Goal: Task Accomplishment & Management: Use online tool/utility

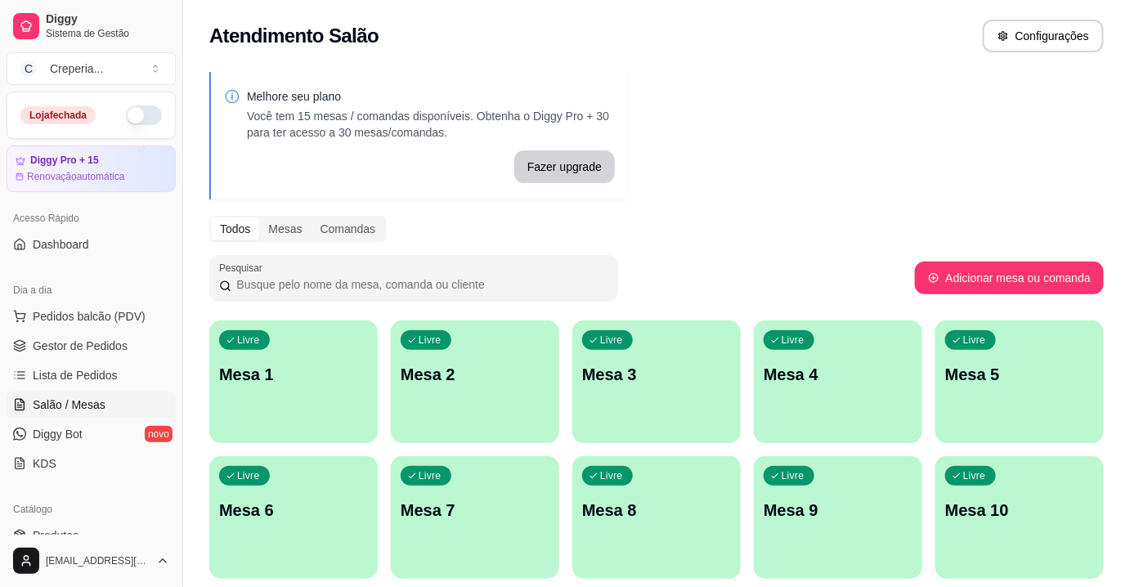
click at [339, 478] on div "Livre Mesa 6" at bounding box center [293, 507] width 168 height 103
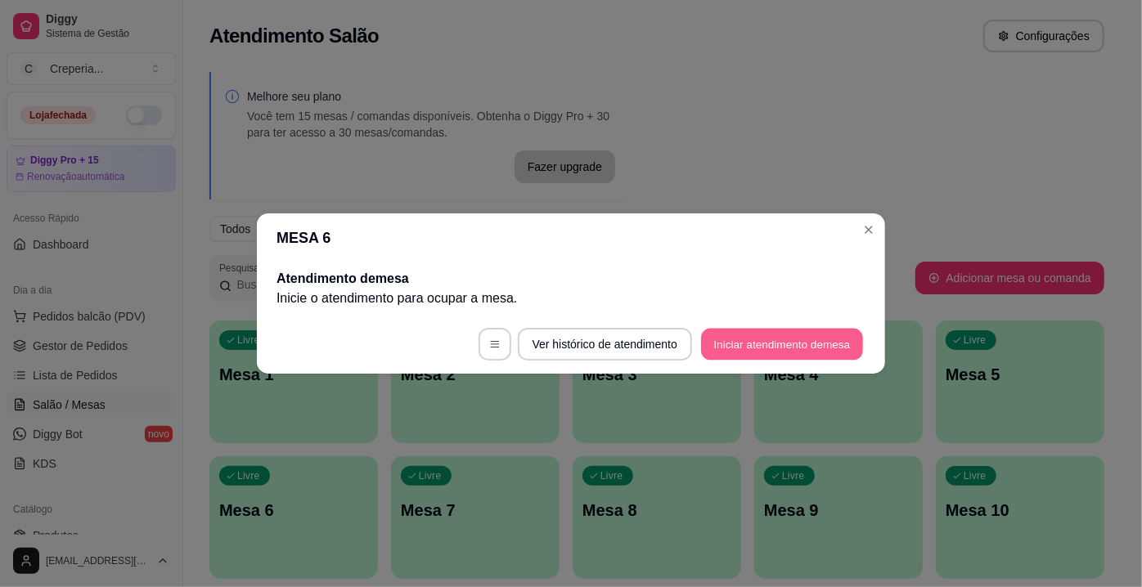
click at [716, 345] on button "Iniciar atendimento de mesa" at bounding box center [782, 345] width 162 height 32
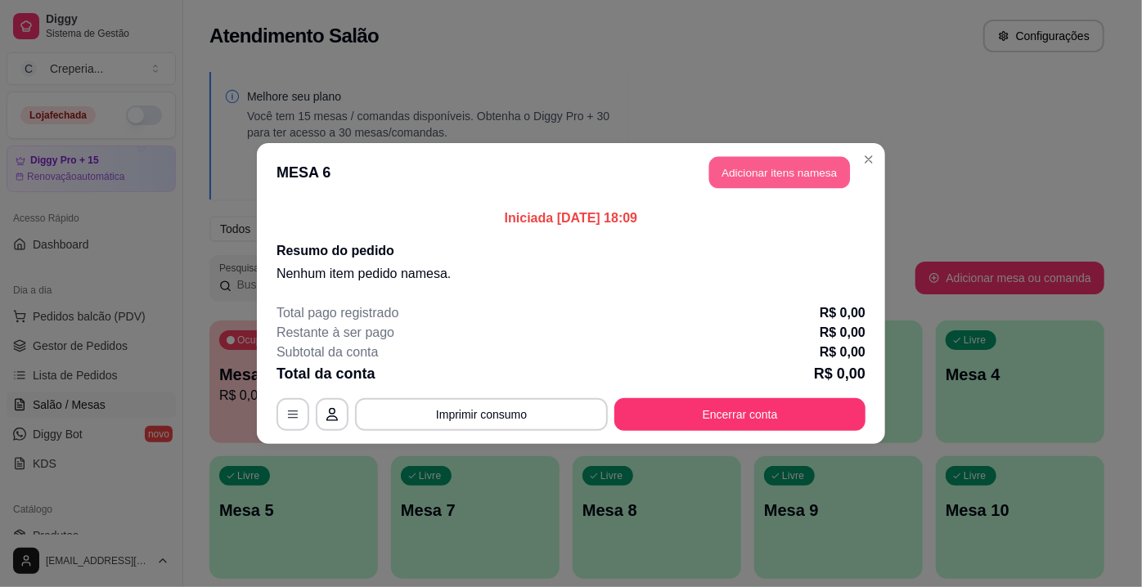
click at [806, 182] on button "Adicionar itens na mesa" at bounding box center [779, 173] width 141 height 32
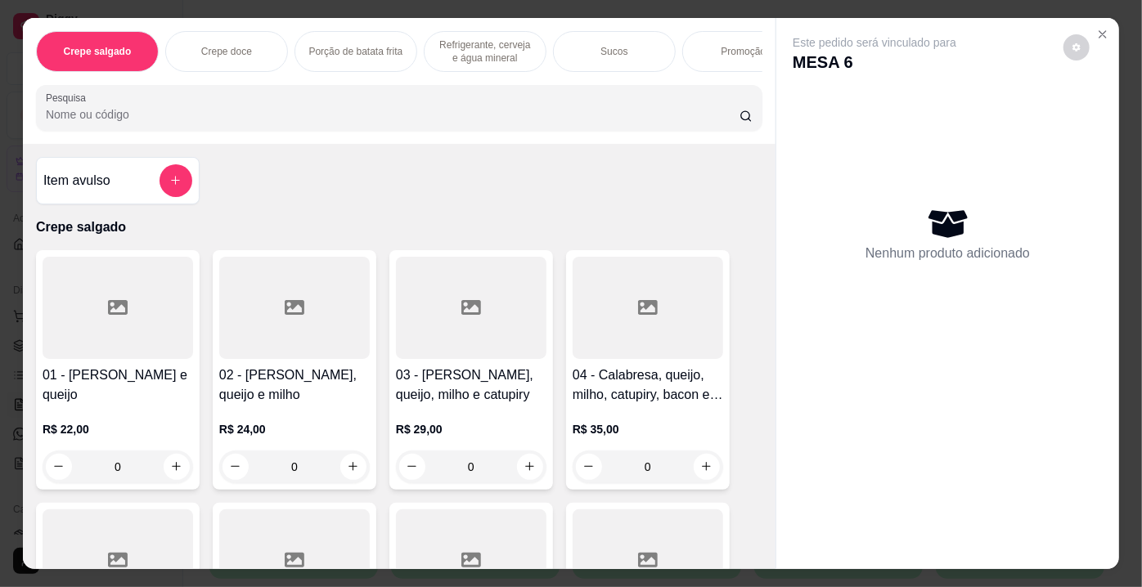
click at [515, 119] on input "Pesquisa" at bounding box center [393, 114] width 694 height 16
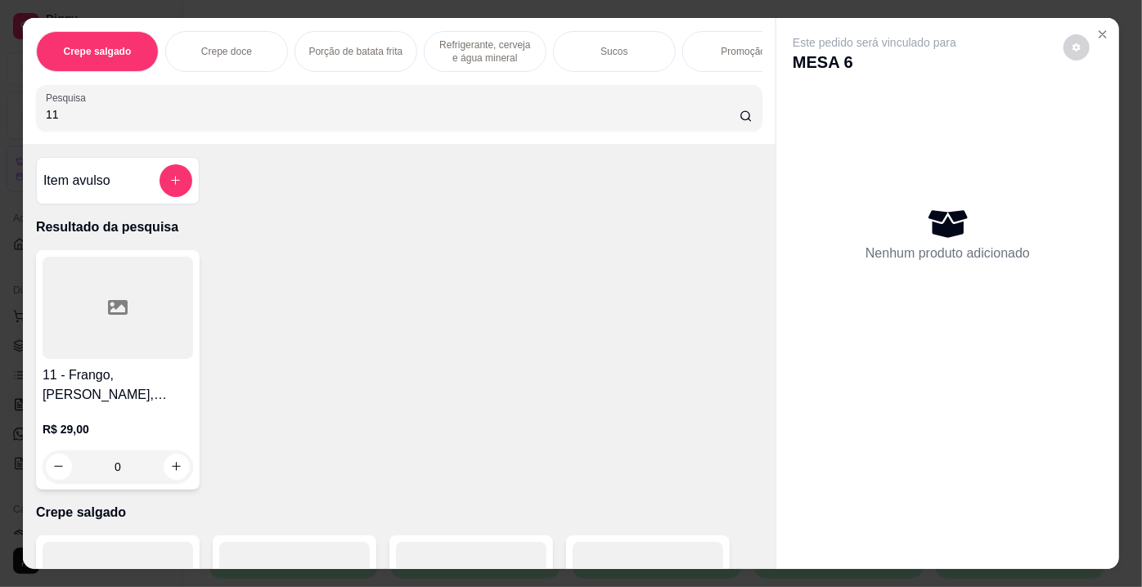
type input "11"
click at [113, 289] on div at bounding box center [118, 308] width 150 height 102
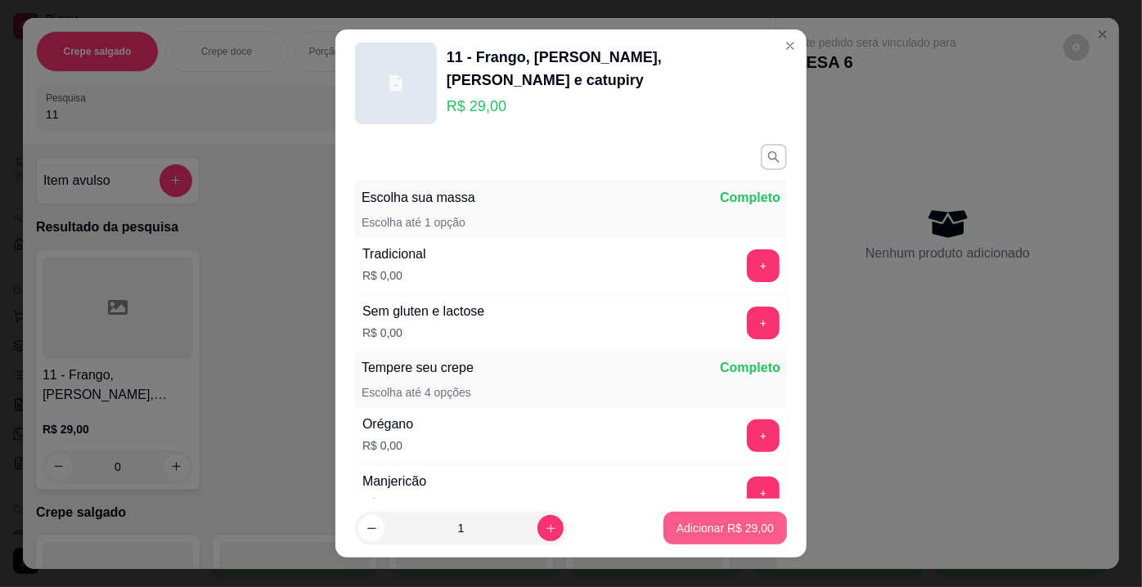
click at [717, 537] on p "Adicionar R$ 29,00" at bounding box center [724, 528] width 97 height 16
type input "1"
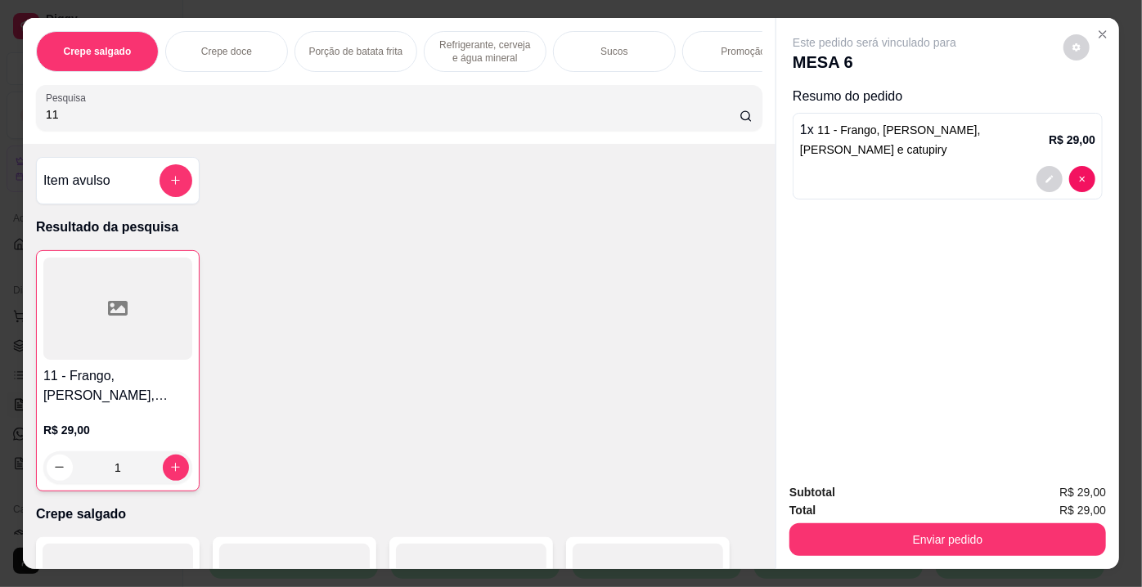
drag, startPoint x: 98, startPoint y: 114, endPoint x: 0, endPoint y: 121, distance: 98.4
click at [0, 121] on div "Crepe salgado Crepe doce Porção de batata frita Refrigerante, cerveja e água mi…" at bounding box center [571, 293] width 1142 height 587
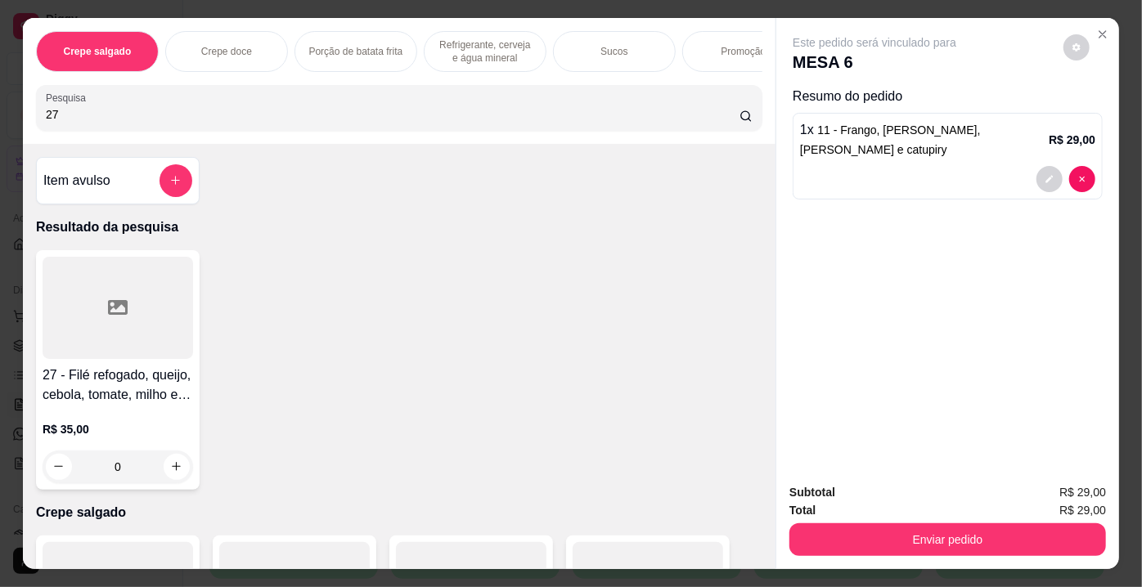
type input "27"
click at [129, 296] on div at bounding box center [118, 308] width 150 height 102
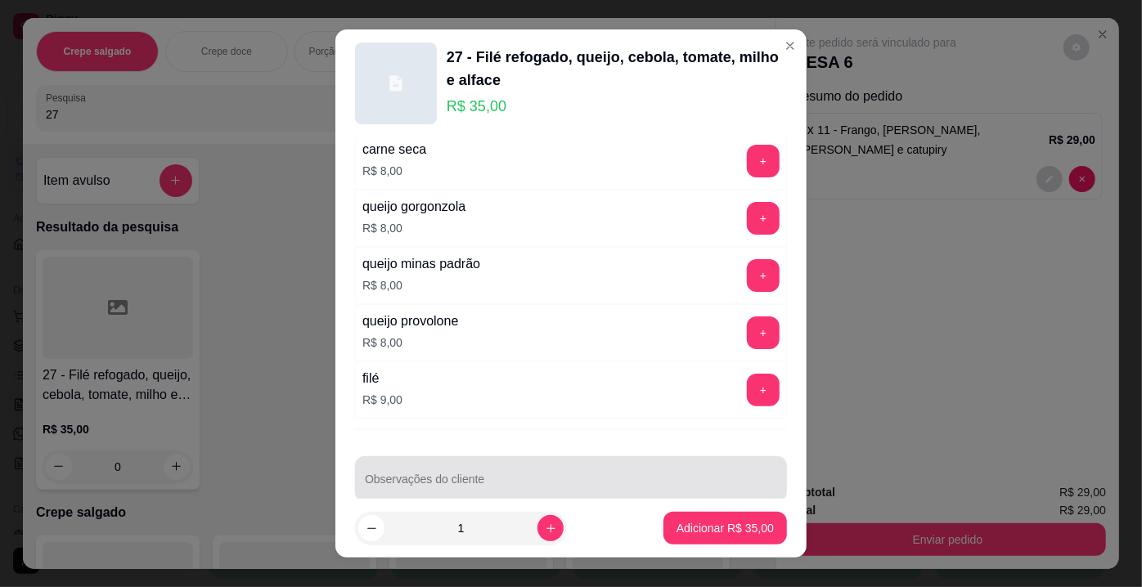
scroll to position [23, 0]
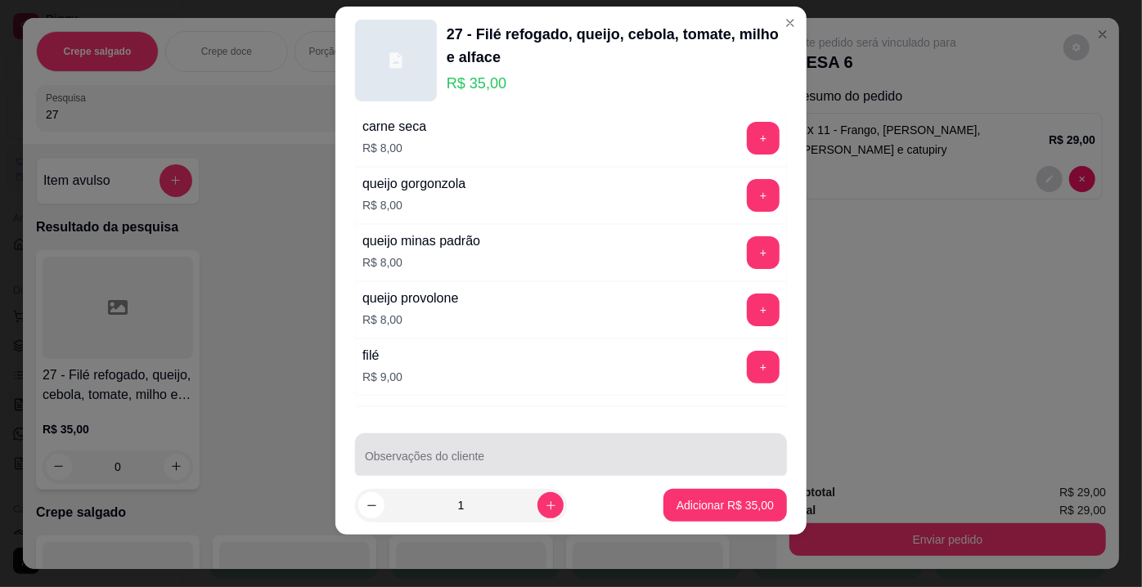
click at [491, 440] on div at bounding box center [571, 456] width 412 height 33
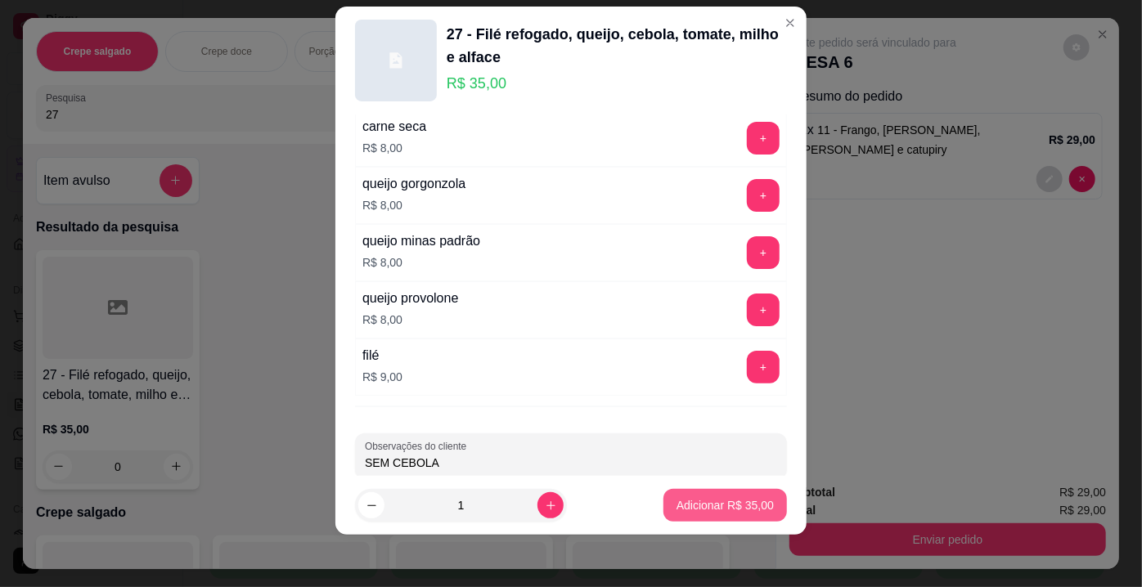
type input "SEM CEBOLA"
click at [733, 507] on p "Adicionar R$ 35,00" at bounding box center [725, 505] width 95 height 16
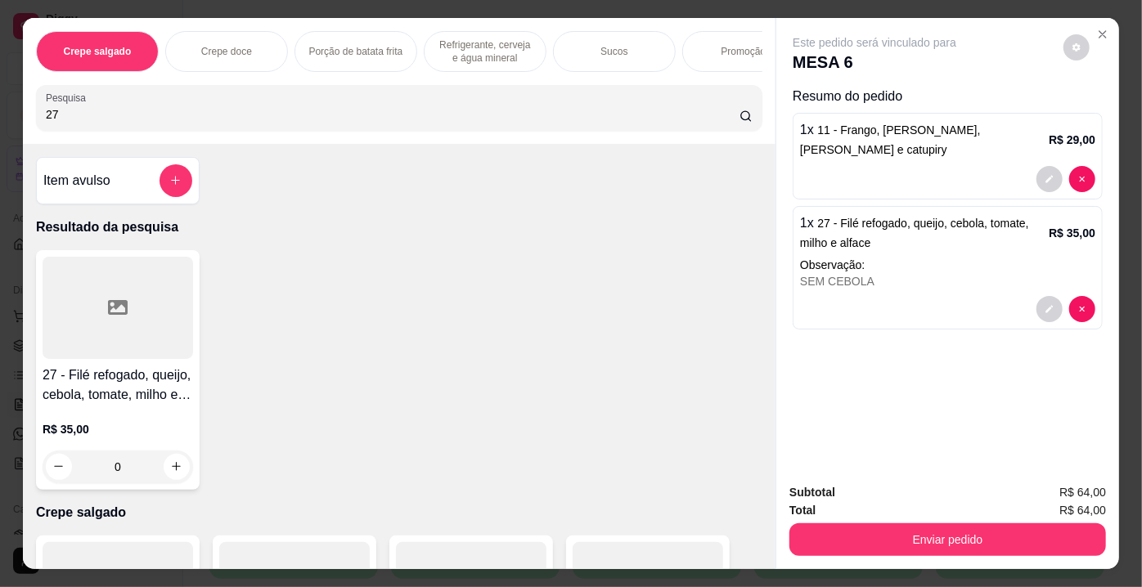
drag, startPoint x: 78, startPoint y: 116, endPoint x: 0, endPoint y: 123, distance: 78.0
click at [0, 123] on div "Crepe salgado Crepe doce Porção de batata frita Refrigerante, cerveja e água mi…" at bounding box center [571, 293] width 1142 height 587
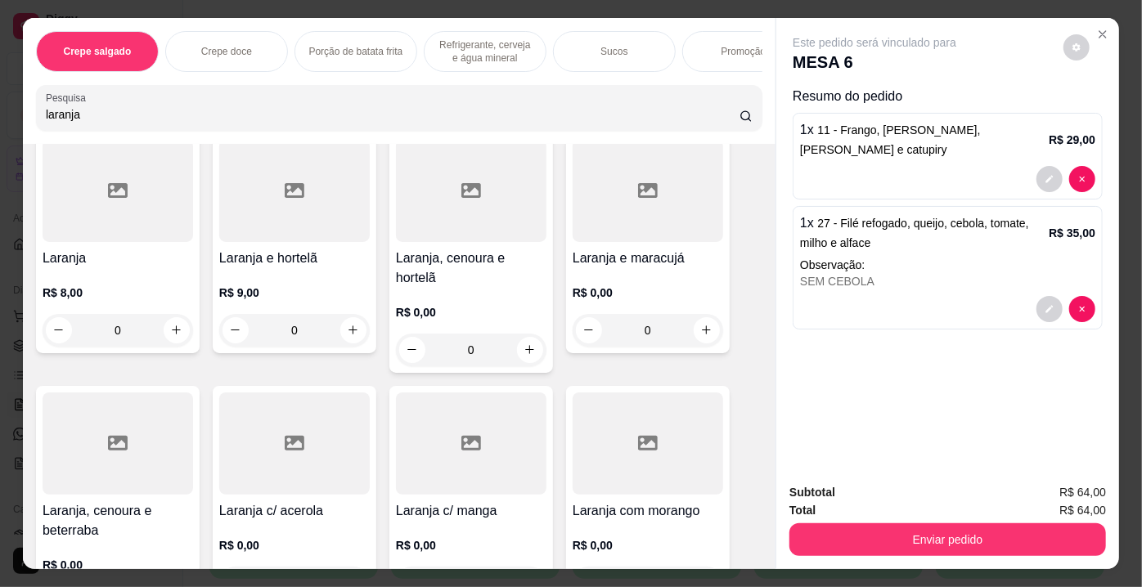
scroll to position [148, 0]
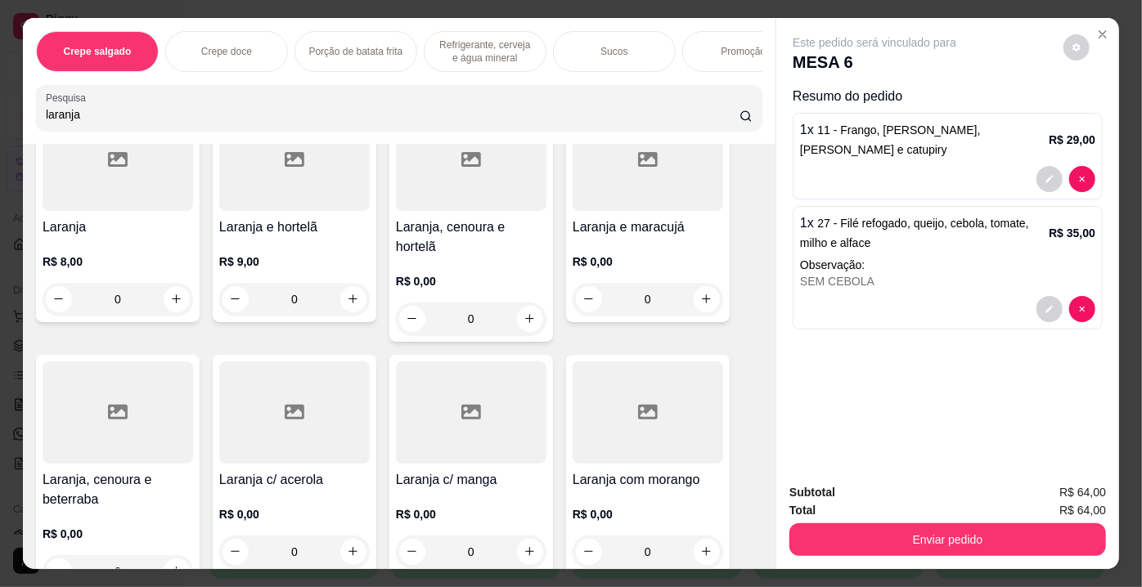
type input "laranja"
click at [54, 415] on div at bounding box center [118, 412] width 150 height 102
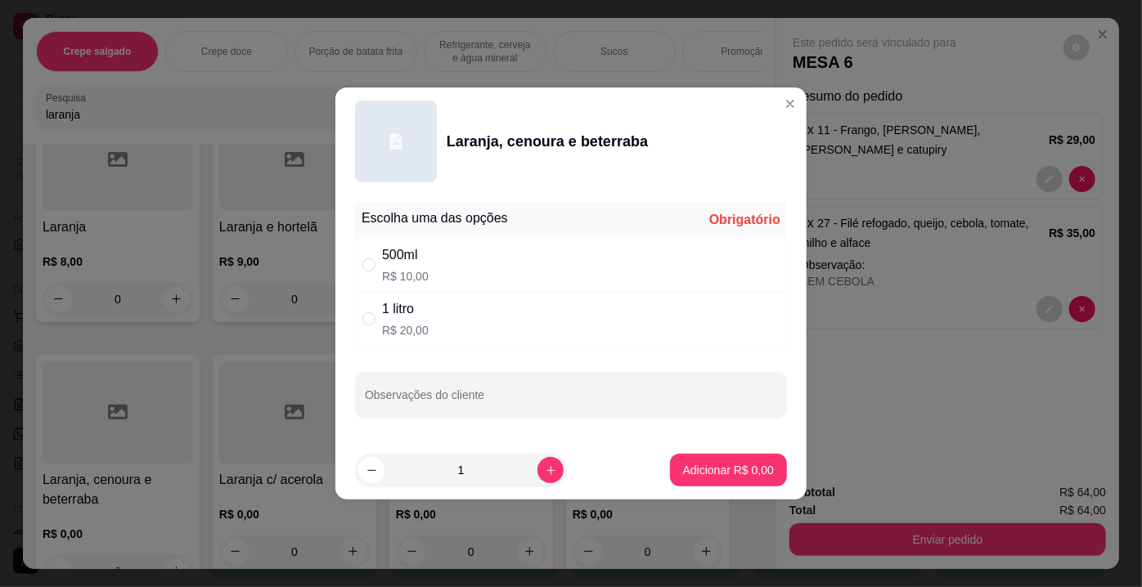
click at [423, 252] on div "500ml" at bounding box center [405, 255] width 47 height 20
radio input "true"
click at [429, 399] on input "Observações do cliente" at bounding box center [571, 401] width 412 height 16
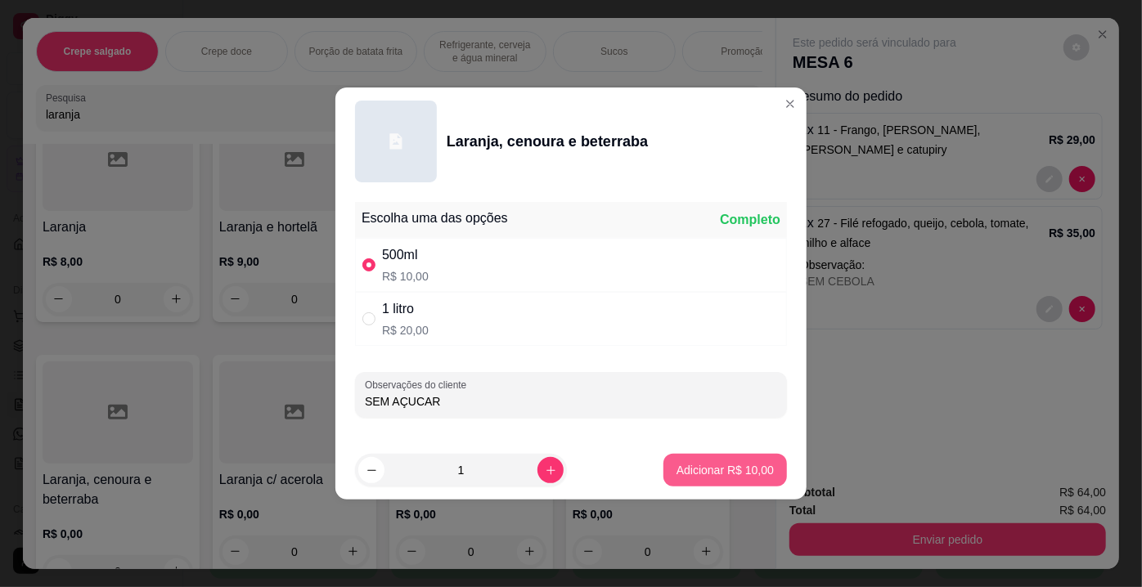
type input "SEM AÇUCAR"
click at [730, 469] on p "Adicionar R$ 10,00" at bounding box center [724, 470] width 97 height 16
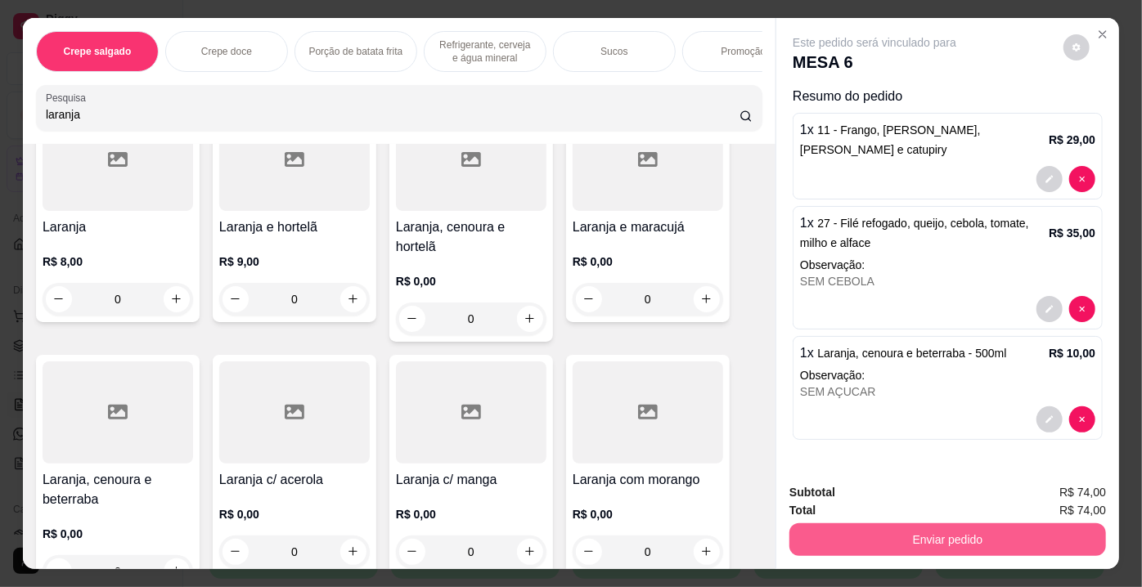
click at [932, 531] on button "Enviar pedido" at bounding box center [947, 539] width 317 height 33
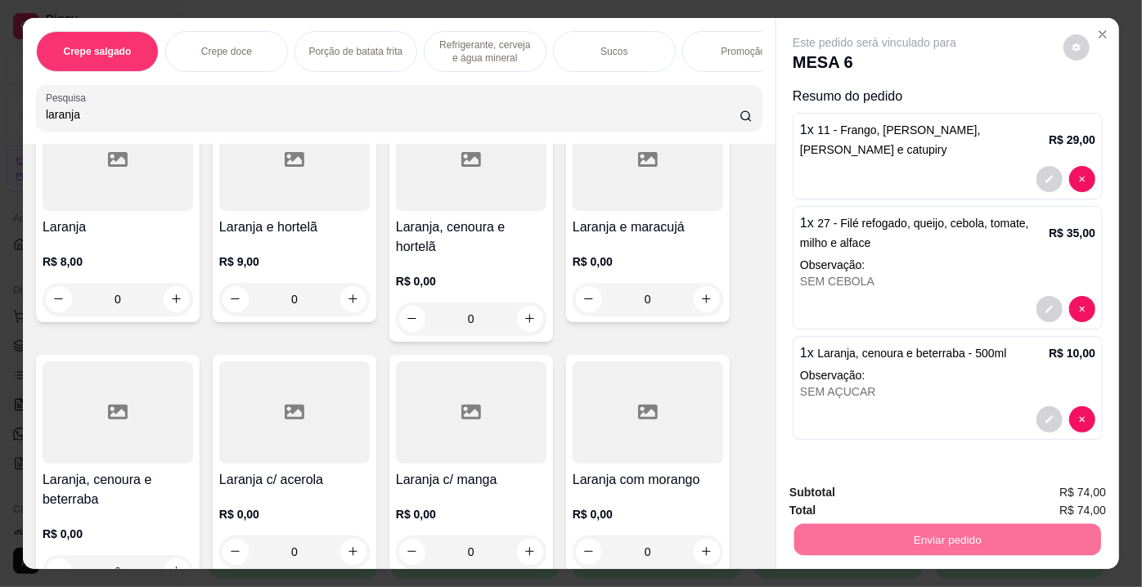
click at [1080, 504] on button "Enviar pedido" at bounding box center [1064, 494] width 90 height 30
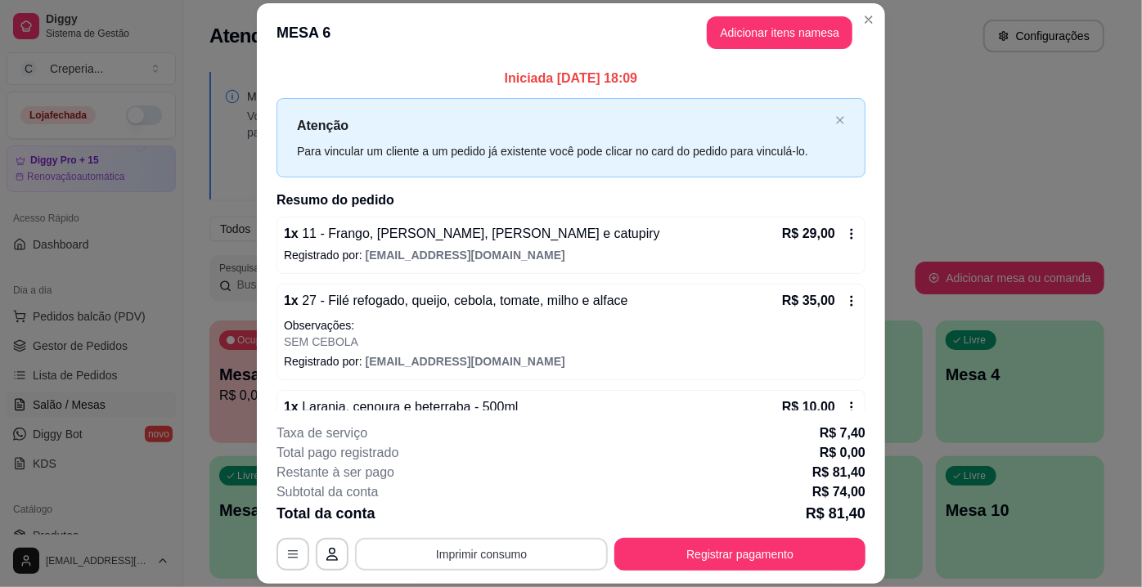
click at [530, 545] on button "Imprimir consumo" at bounding box center [481, 554] width 253 height 33
click at [520, 517] on button "IMPRESSORA" at bounding box center [481, 517] width 114 height 25
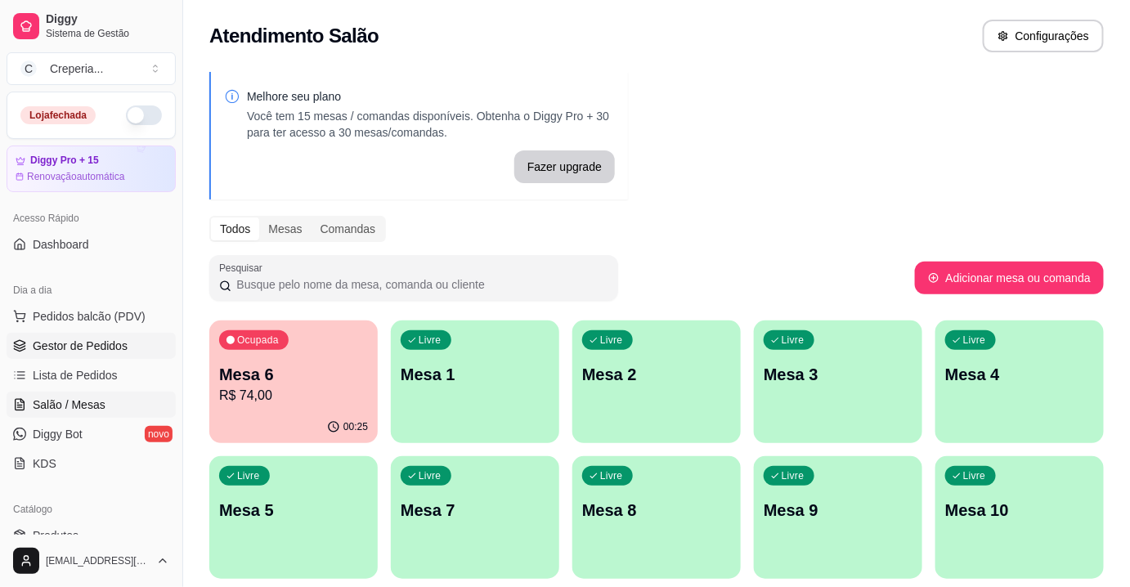
click at [95, 341] on span "Gestor de Pedidos" at bounding box center [80, 346] width 95 height 16
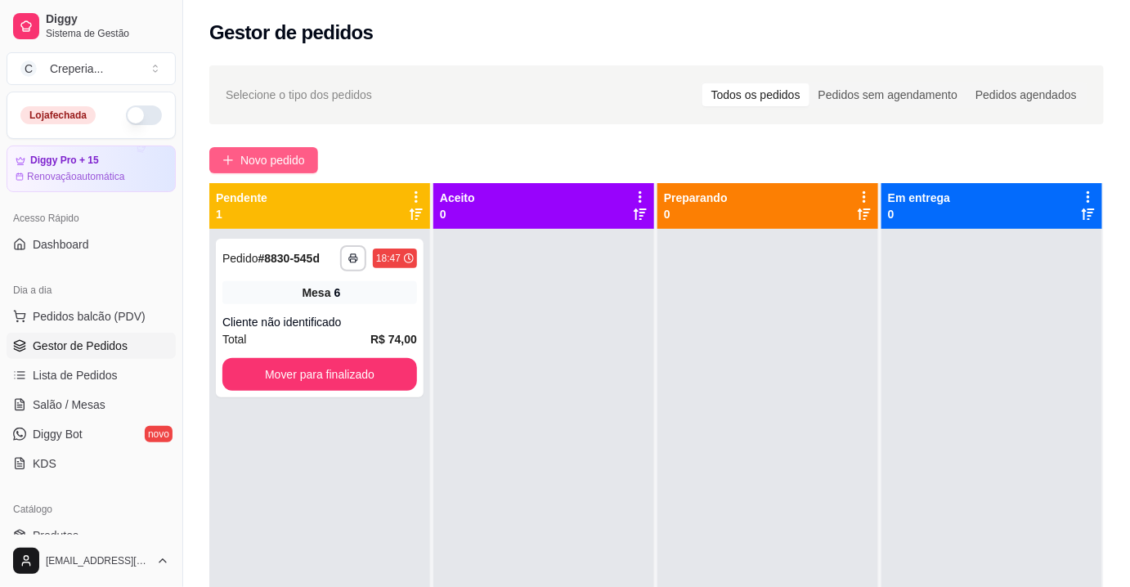
click at [260, 159] on span "Novo pedido" at bounding box center [272, 160] width 65 height 18
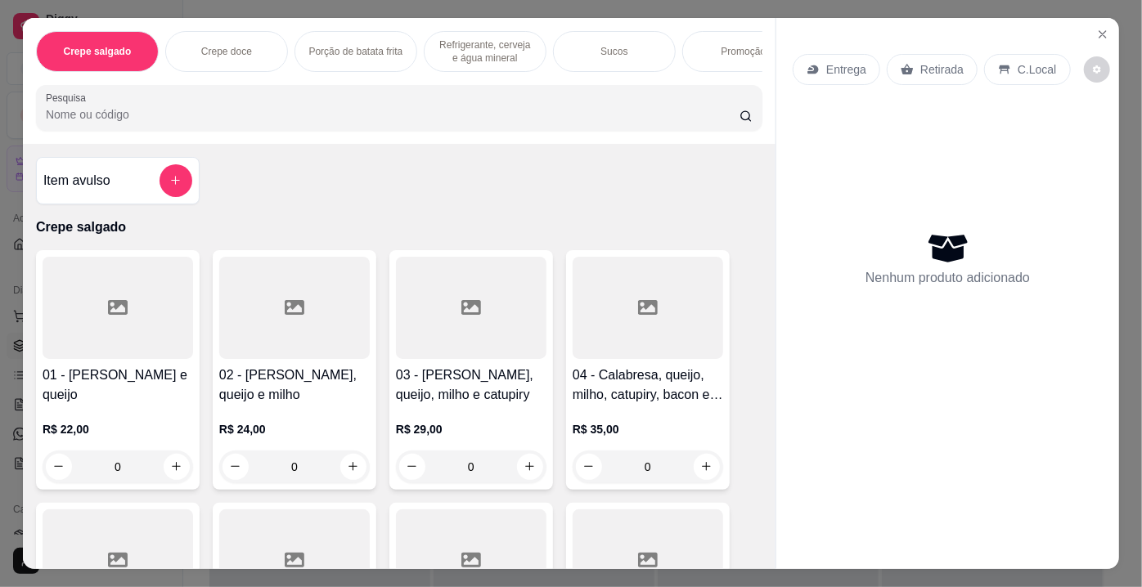
click at [288, 119] on input "Pesquisa" at bounding box center [393, 114] width 694 height 16
type input "9"
click at [124, 354] on div at bounding box center [118, 308] width 150 height 102
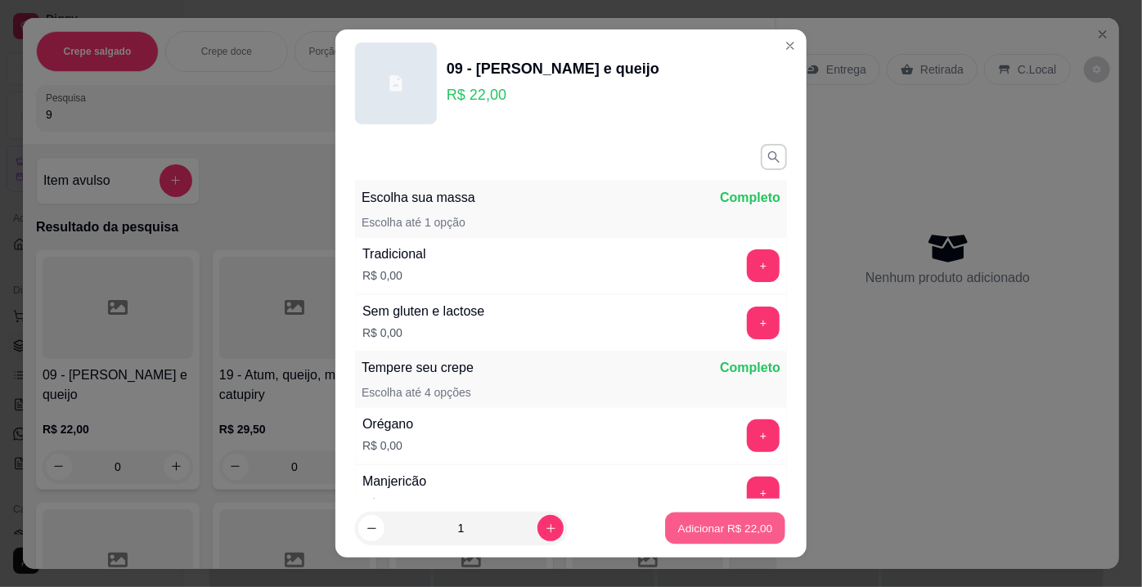
click at [752, 528] on p "Adicionar R$ 22,00" at bounding box center [725, 528] width 95 height 16
type input "1"
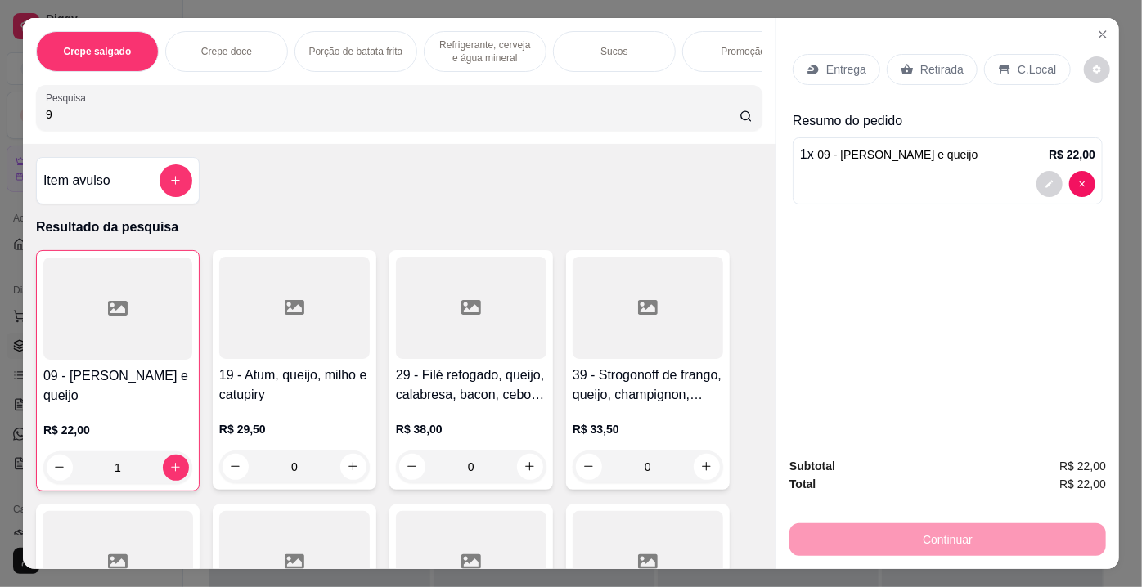
drag, startPoint x: 53, startPoint y: 128, endPoint x: 0, endPoint y: 114, distance: 54.9
click at [0, 114] on div "Crepe salgado Crepe doce Porção de batata frita Refrigerante, cerveja e água mi…" at bounding box center [571, 293] width 1142 height 587
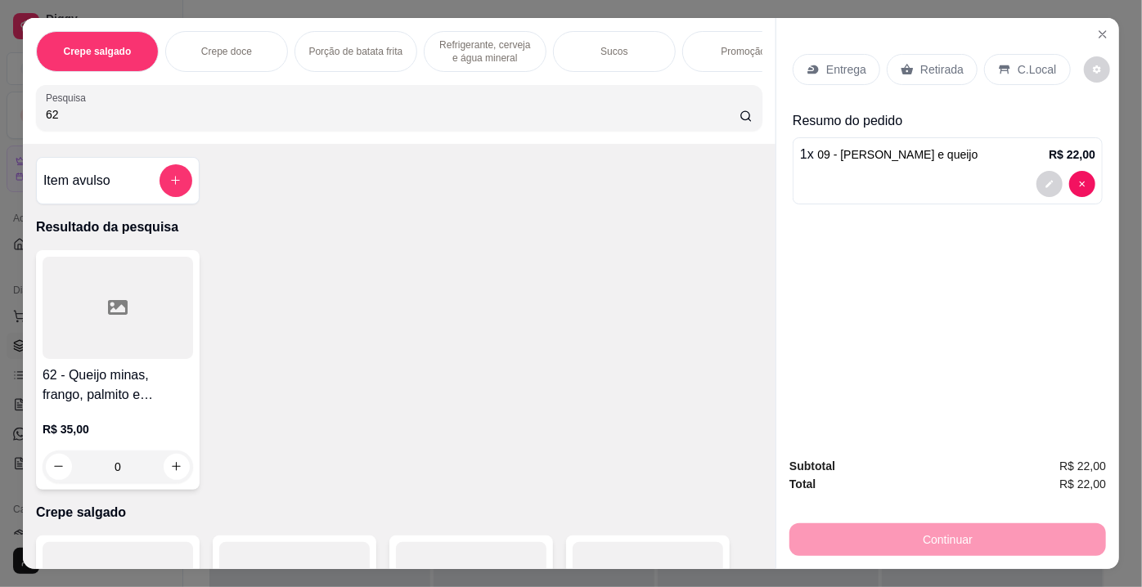
click at [112, 330] on div at bounding box center [118, 308] width 150 height 102
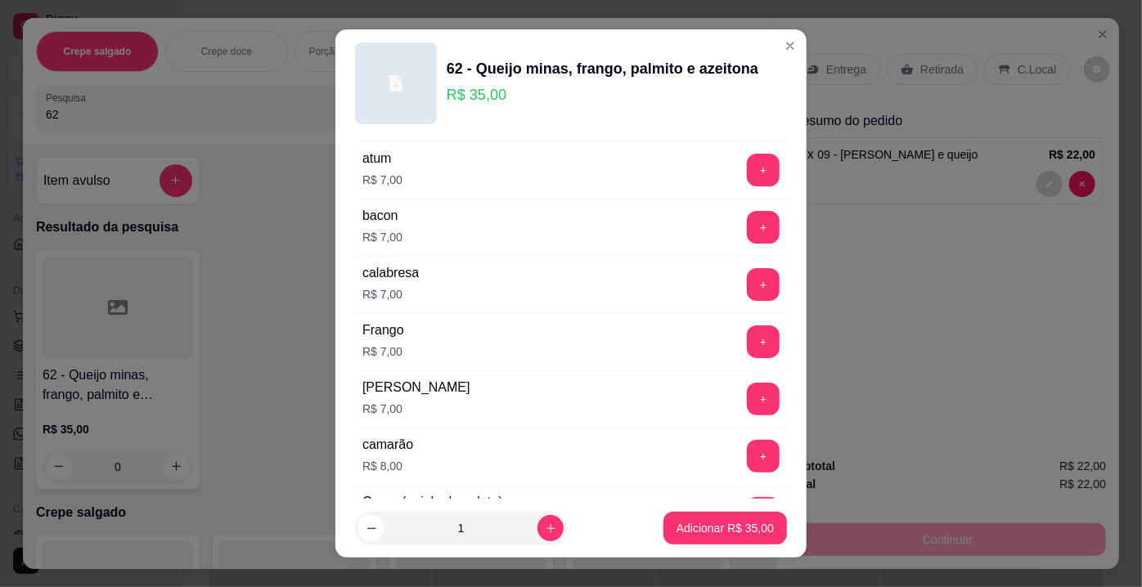
scroll to position [2520, 0]
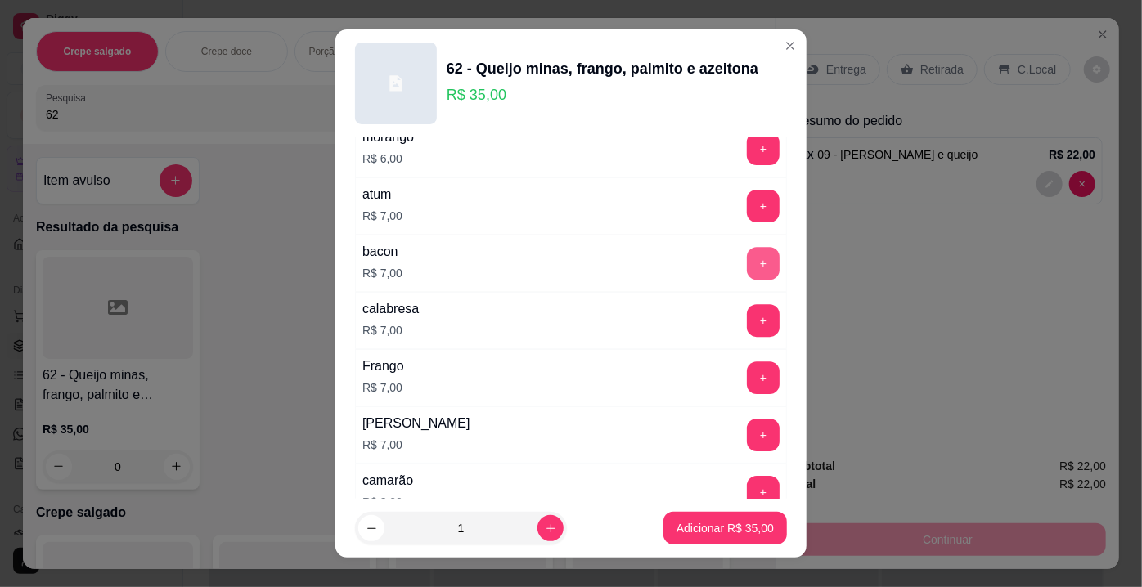
click at [747, 248] on button "+" at bounding box center [763, 263] width 33 height 33
click at [676, 531] on p "Adicionar R$ 42,00" at bounding box center [724, 528] width 97 height 16
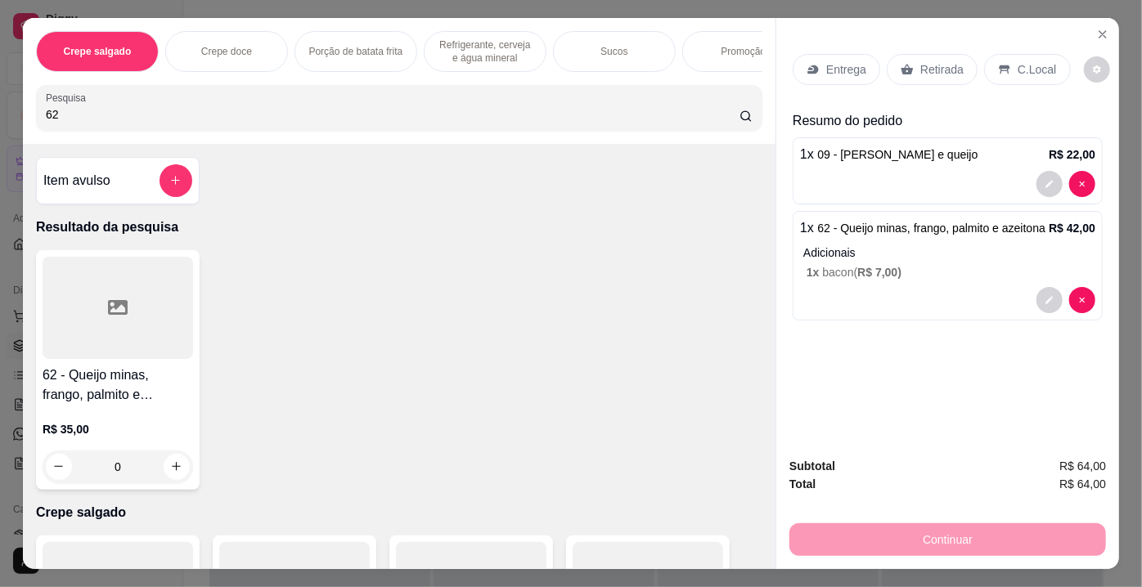
drag, startPoint x: 98, startPoint y: 114, endPoint x: 0, endPoint y: 121, distance: 98.4
click at [0, 121] on div "Crepe salgado Crepe doce Porção de batata frita Refrigerante, cerveja e água mi…" at bounding box center [571, 293] width 1142 height 587
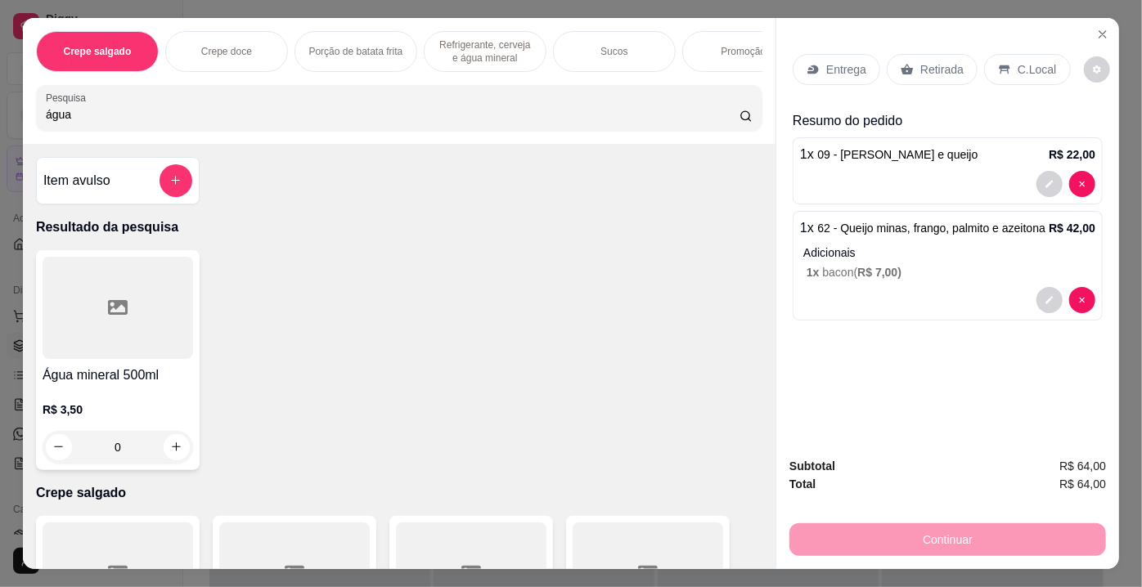
type input "água"
click at [104, 281] on div at bounding box center [118, 308] width 150 height 102
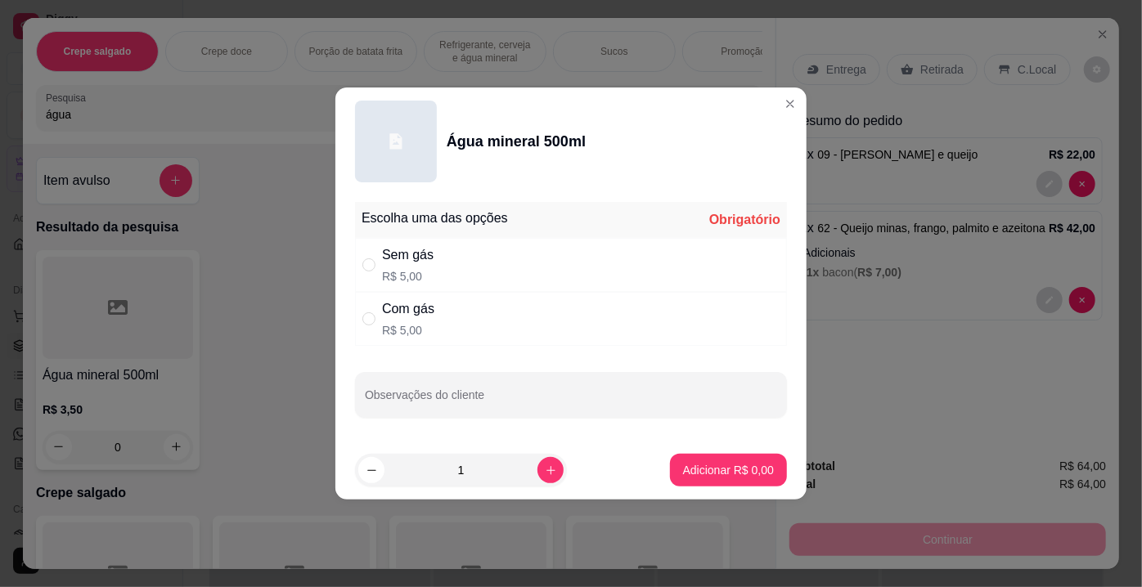
click at [452, 260] on div "Sem gás R$ 5,00" at bounding box center [571, 265] width 432 height 54
radio input "true"
click at [735, 468] on p "Adicionar R$ 5,00" at bounding box center [728, 470] width 88 height 16
type input "1"
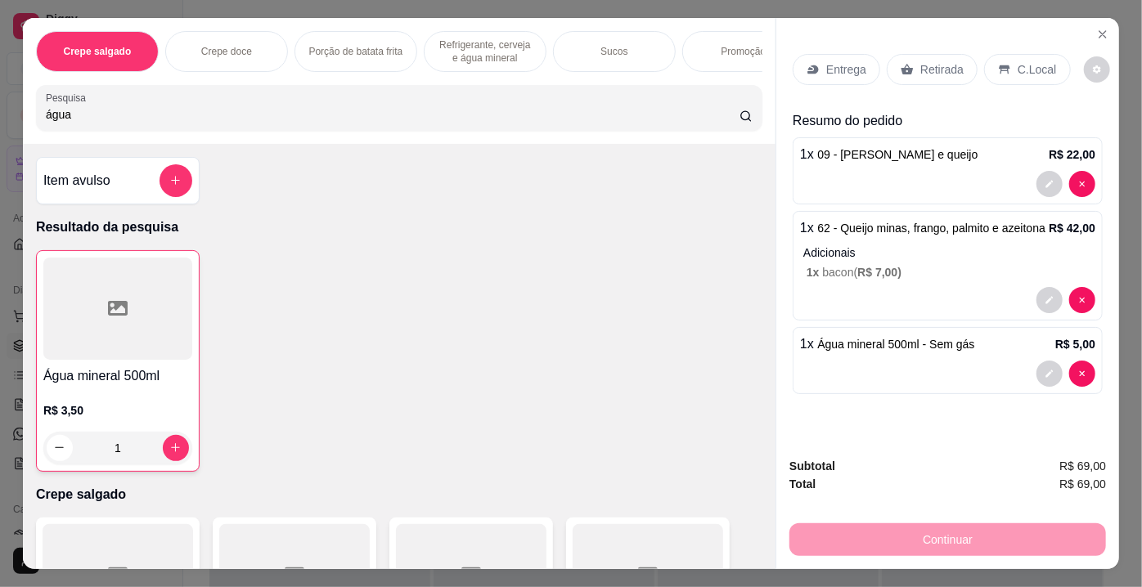
click at [920, 61] on p "Retirada" at bounding box center [941, 69] width 43 height 16
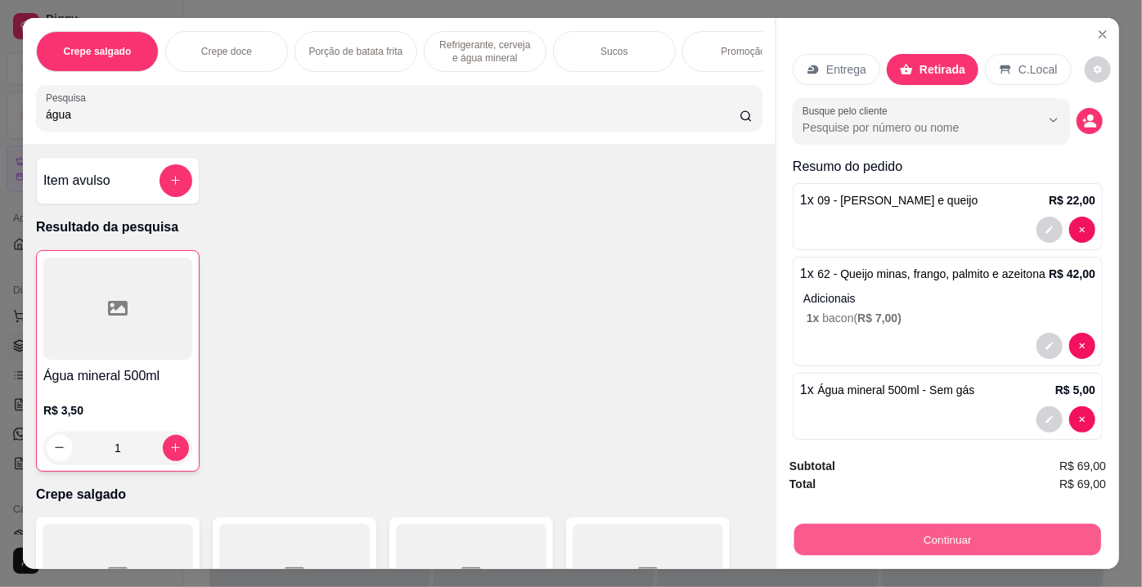
click at [944, 524] on button "Continuar" at bounding box center [947, 540] width 307 height 32
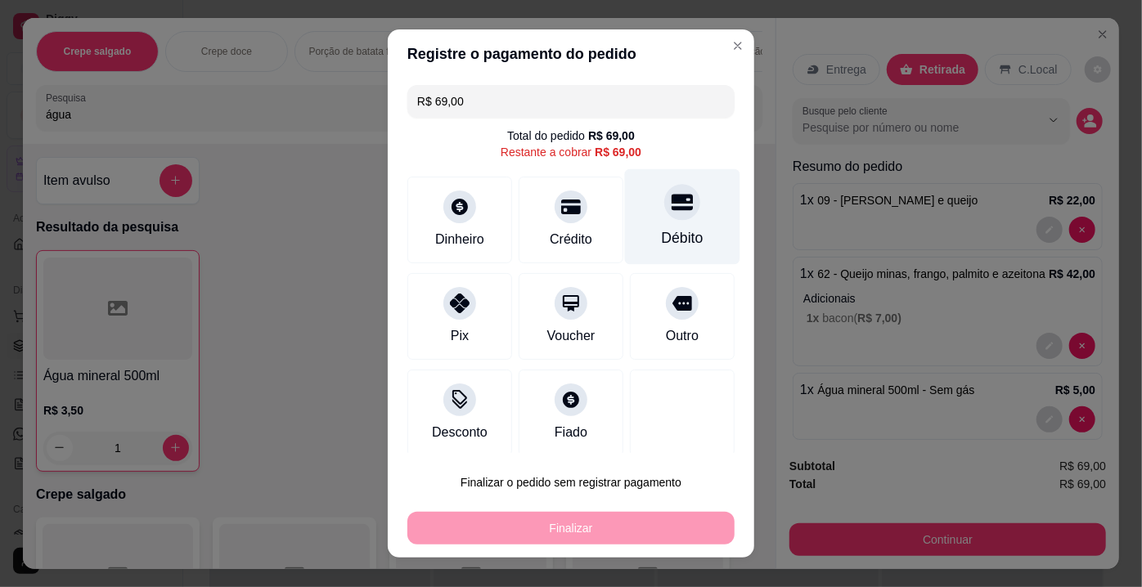
click at [639, 204] on div "Débito" at bounding box center [682, 217] width 115 height 96
type input "R$ 0,00"
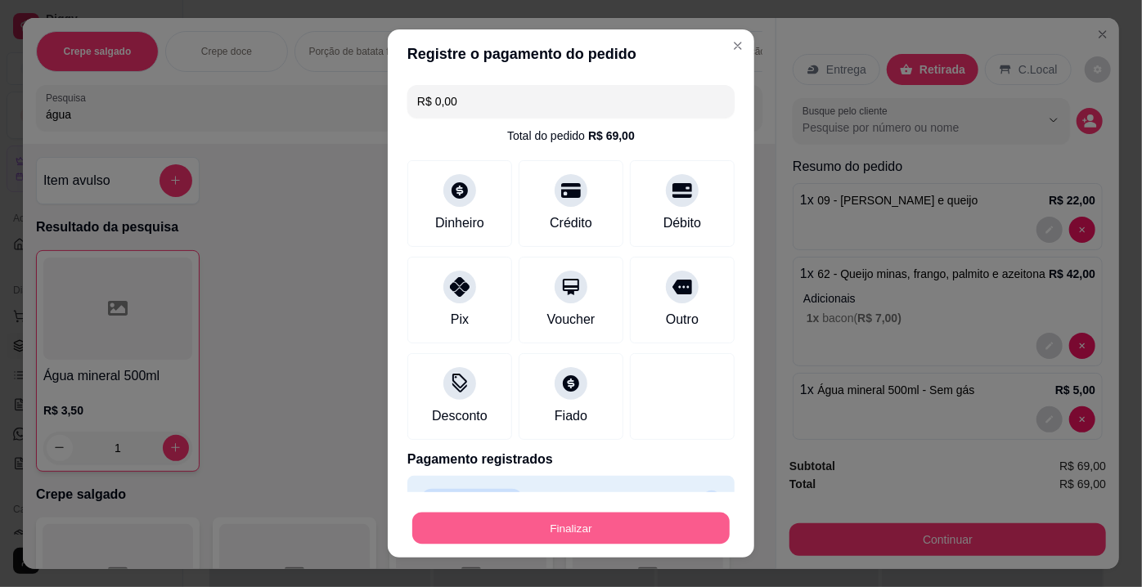
click at [545, 532] on button "Finalizar" at bounding box center [570, 529] width 317 height 32
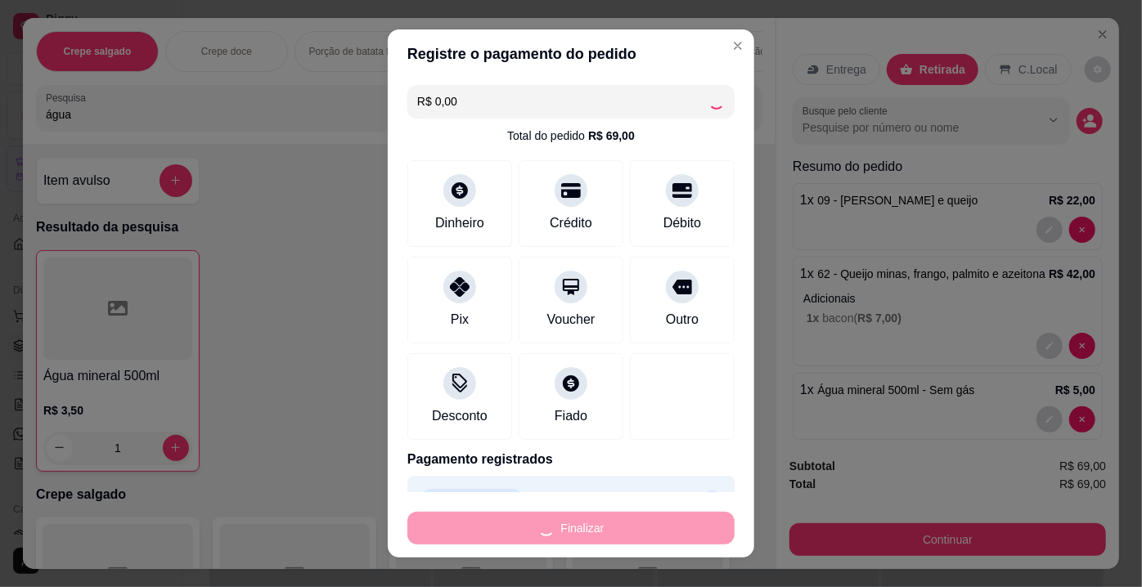
type input "0"
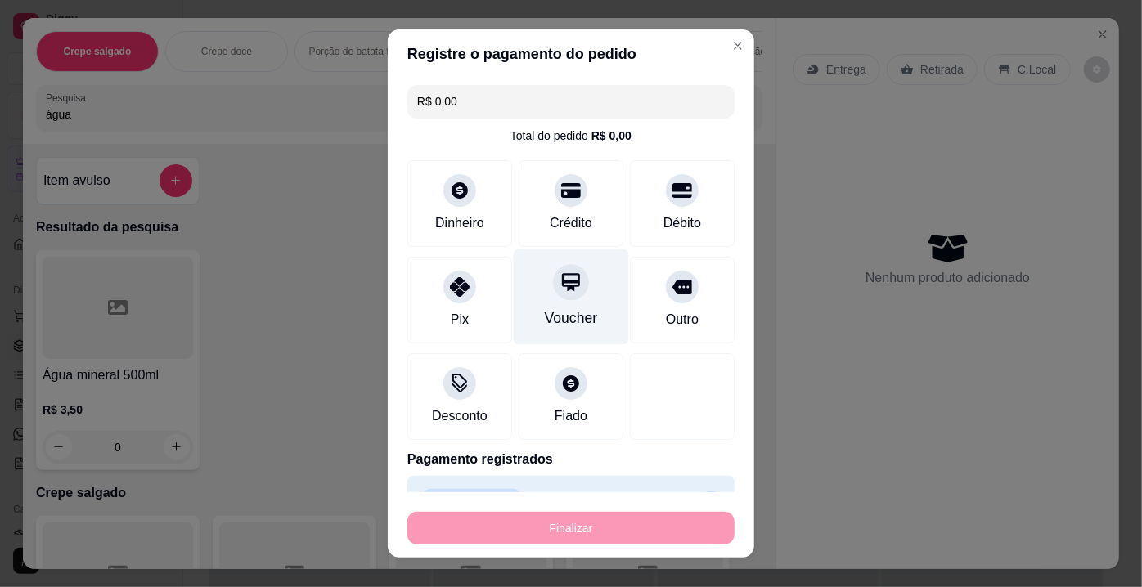
type input "-R$ 69,00"
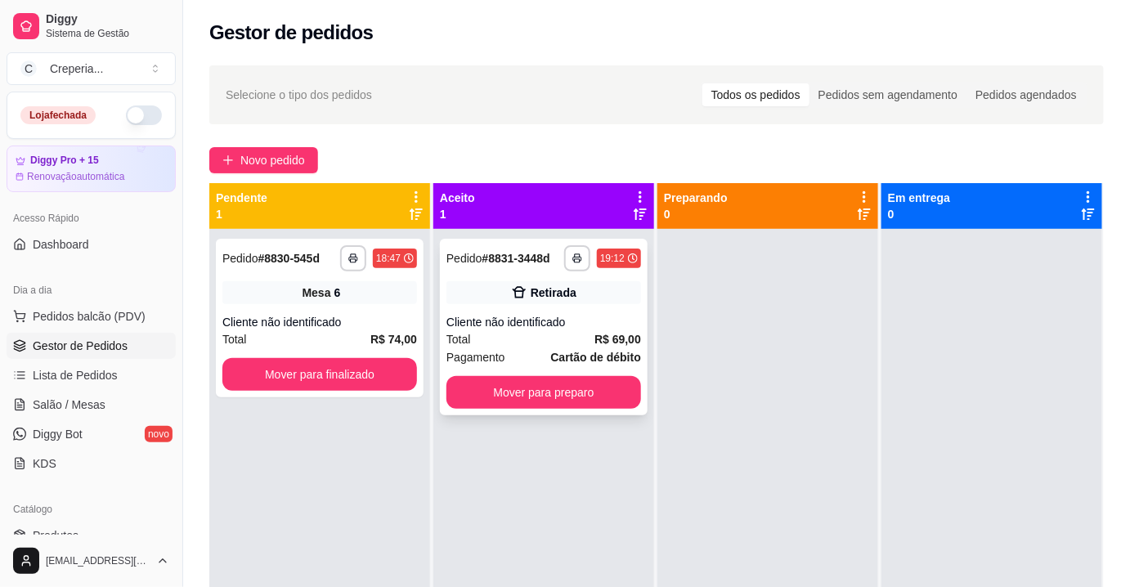
click at [573, 286] on div "Retirada" at bounding box center [544, 292] width 195 height 23
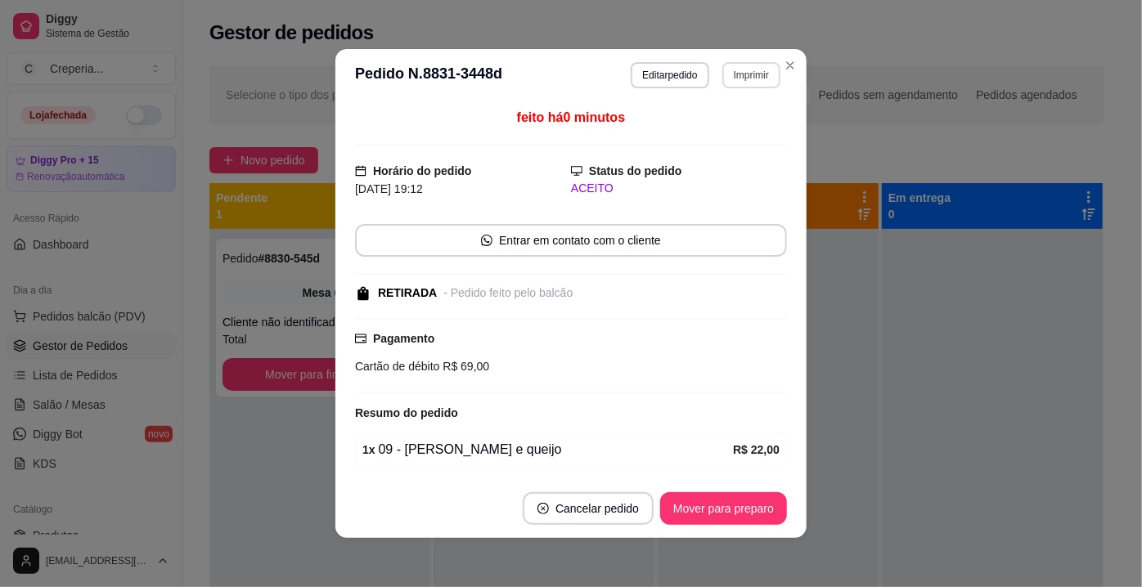
click at [730, 66] on button "Imprimir" at bounding box center [751, 75] width 58 height 26
click at [707, 127] on button "IMPRESSORA" at bounding box center [717, 132] width 119 height 26
click at [726, 510] on button "Mover para preparo" at bounding box center [723, 509] width 123 height 32
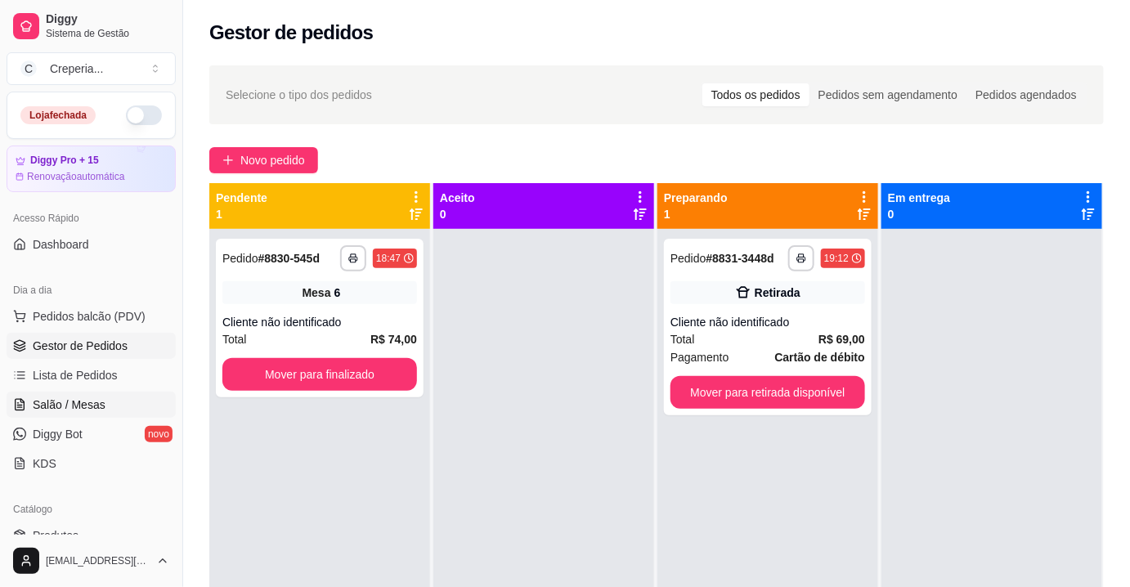
click at [86, 404] on span "Salão / Mesas" at bounding box center [69, 405] width 73 height 16
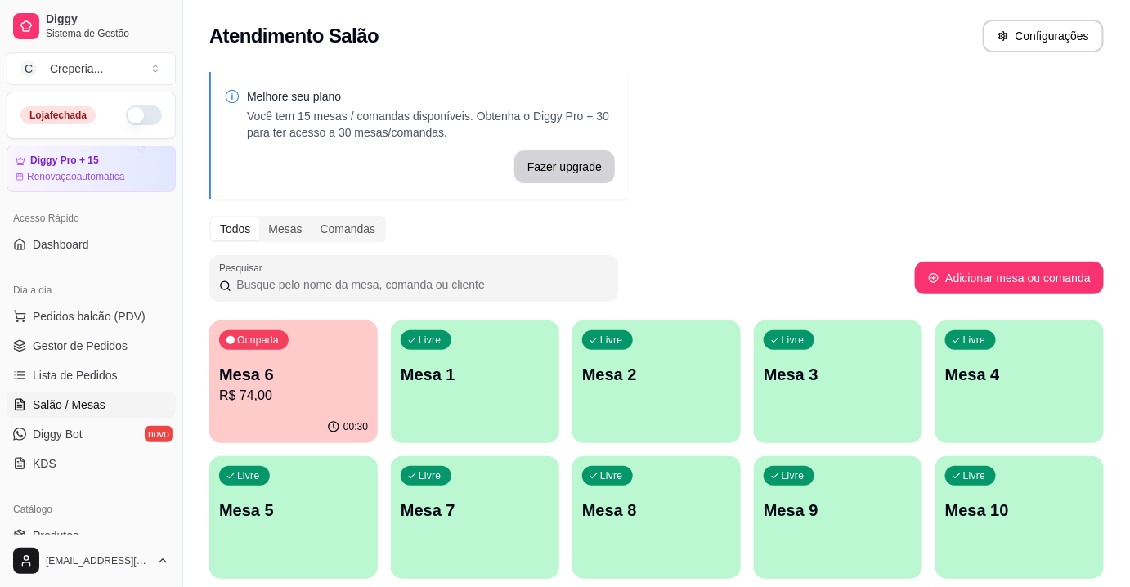
click at [339, 361] on div "Ocupada Mesa 6 R$ 74,00" at bounding box center [293, 366] width 168 height 91
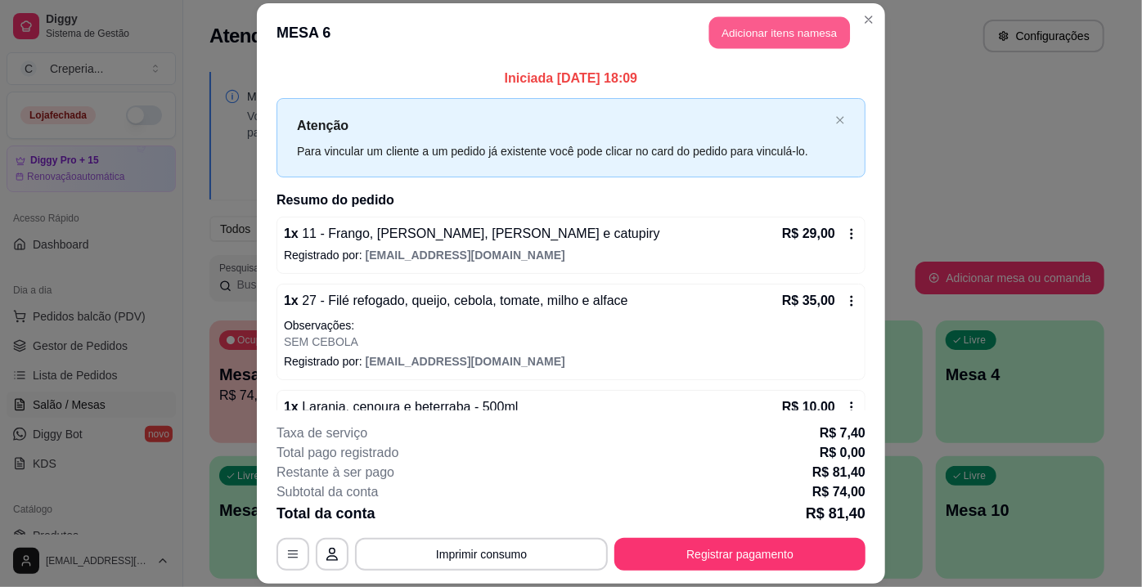
click at [791, 29] on button "Adicionar itens na mesa" at bounding box center [779, 32] width 141 height 32
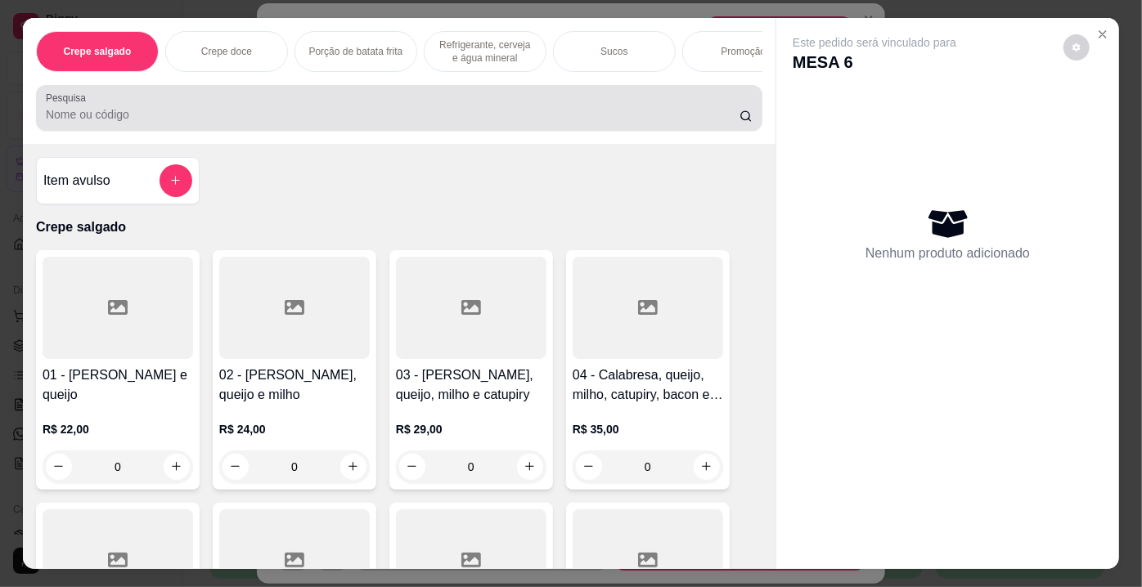
click at [195, 103] on div at bounding box center [399, 108] width 707 height 33
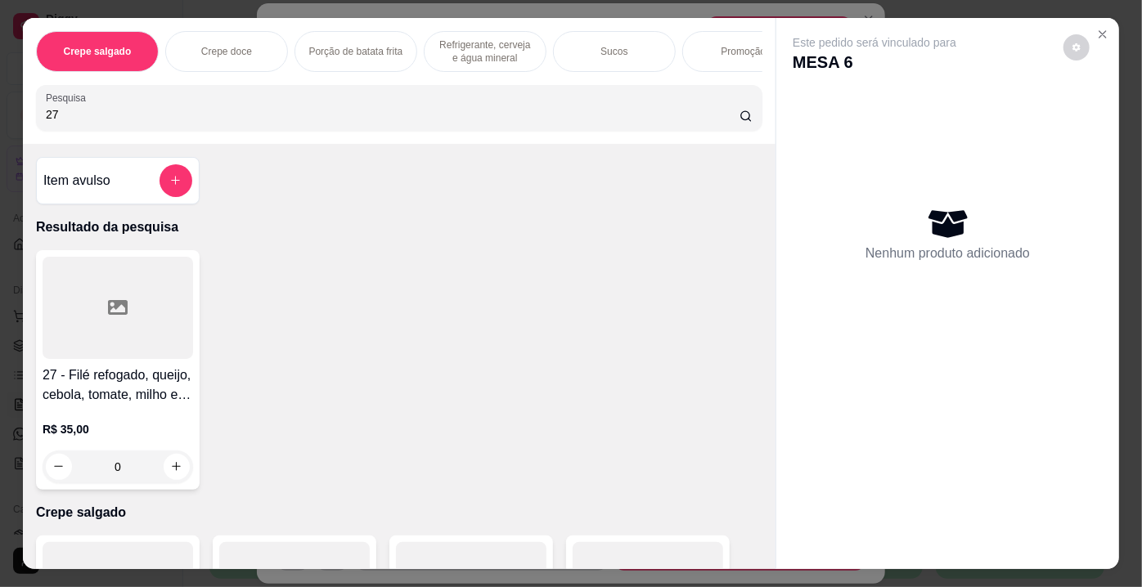
type input "27"
click at [144, 331] on div at bounding box center [118, 308] width 150 height 102
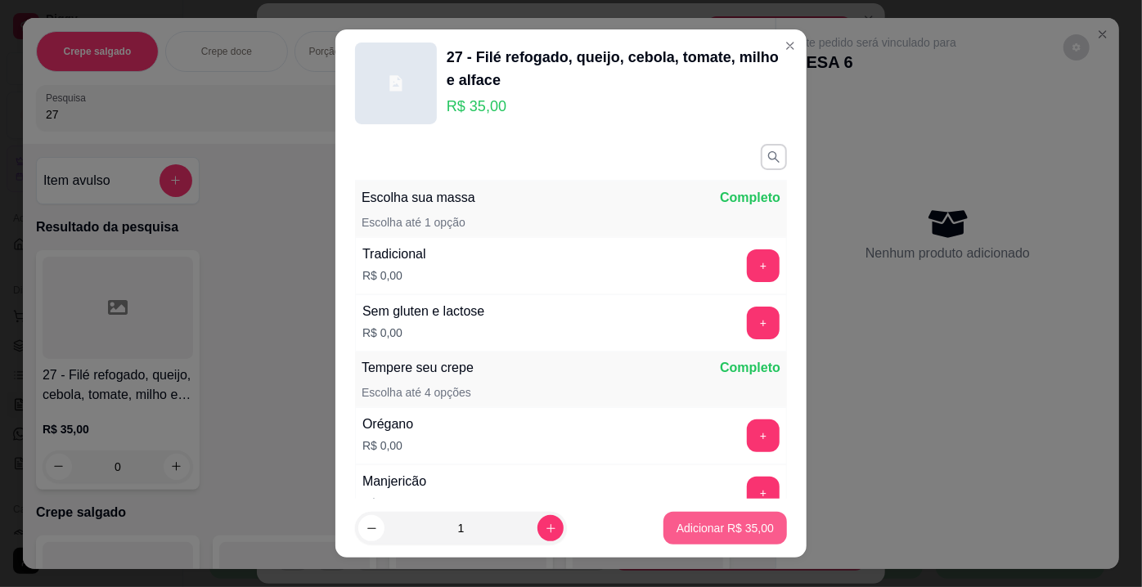
click at [685, 520] on button "Adicionar R$ 35,00" at bounding box center [724, 528] width 123 height 33
type input "1"
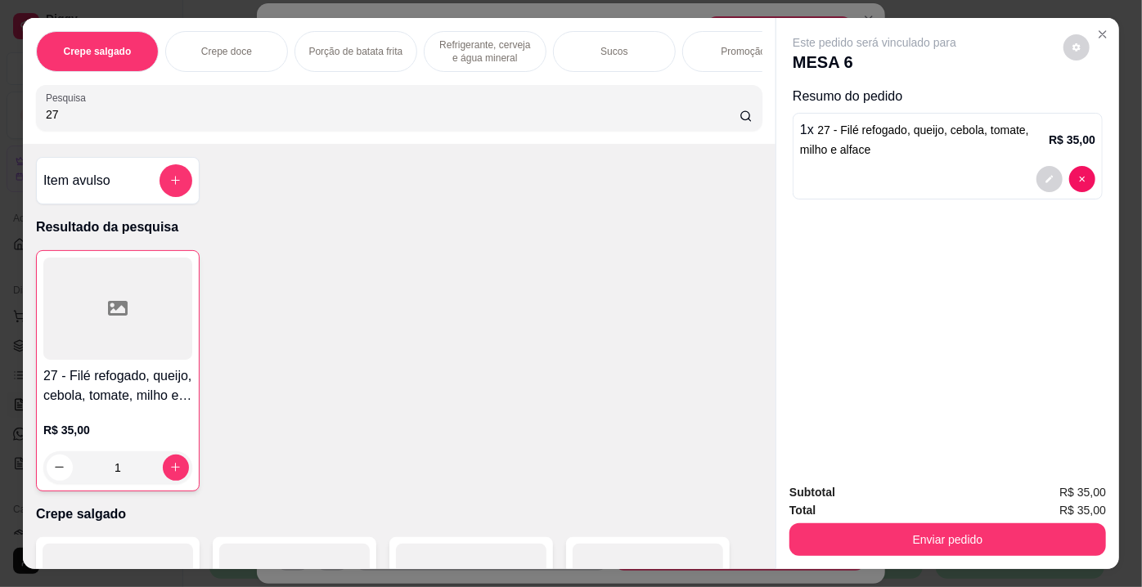
drag, startPoint x: 90, startPoint y: 116, endPoint x: 0, endPoint y: 120, distance: 90.1
click at [0, 120] on div "Crepe salgado Crepe doce Porção de batata frita Refrigerante, cerveja e água mi…" at bounding box center [571, 293] width 1142 height 587
type input "68"
click at [168, 339] on div at bounding box center [118, 308] width 150 height 102
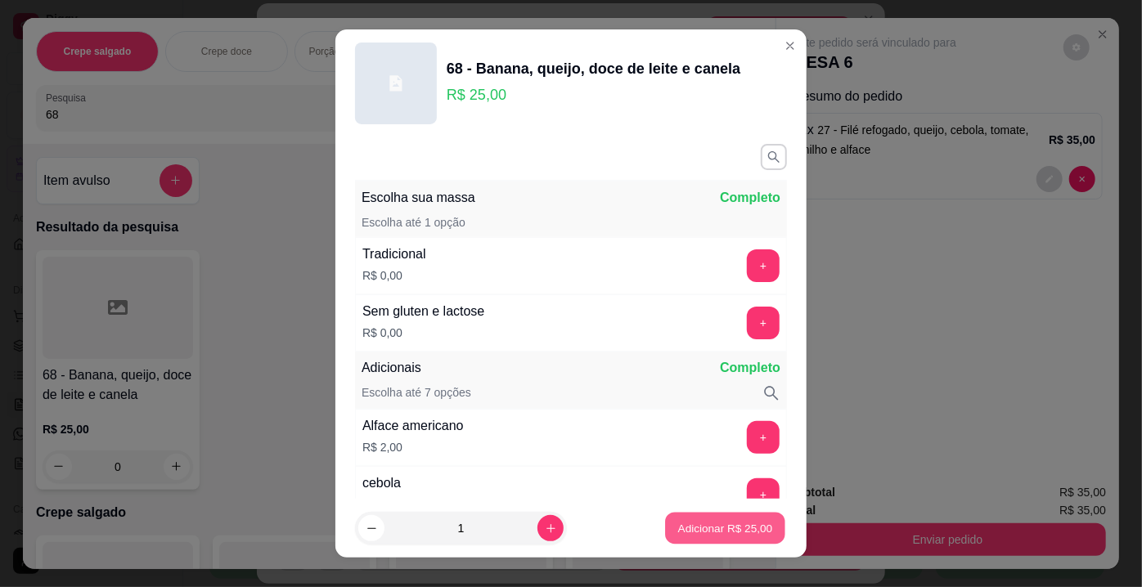
click at [678, 533] on p "Adicionar R$ 25,00" at bounding box center [725, 528] width 95 height 16
type input "1"
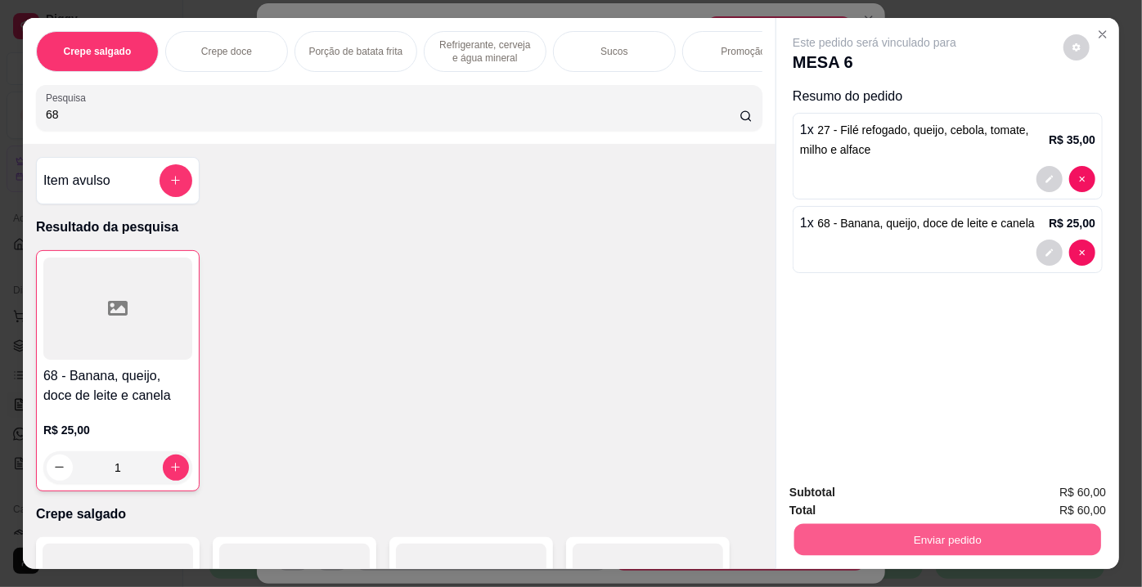
click at [852, 532] on button "Enviar pedido" at bounding box center [947, 540] width 307 height 32
click at [1070, 488] on button "Enviar pedido" at bounding box center [1064, 494] width 90 height 30
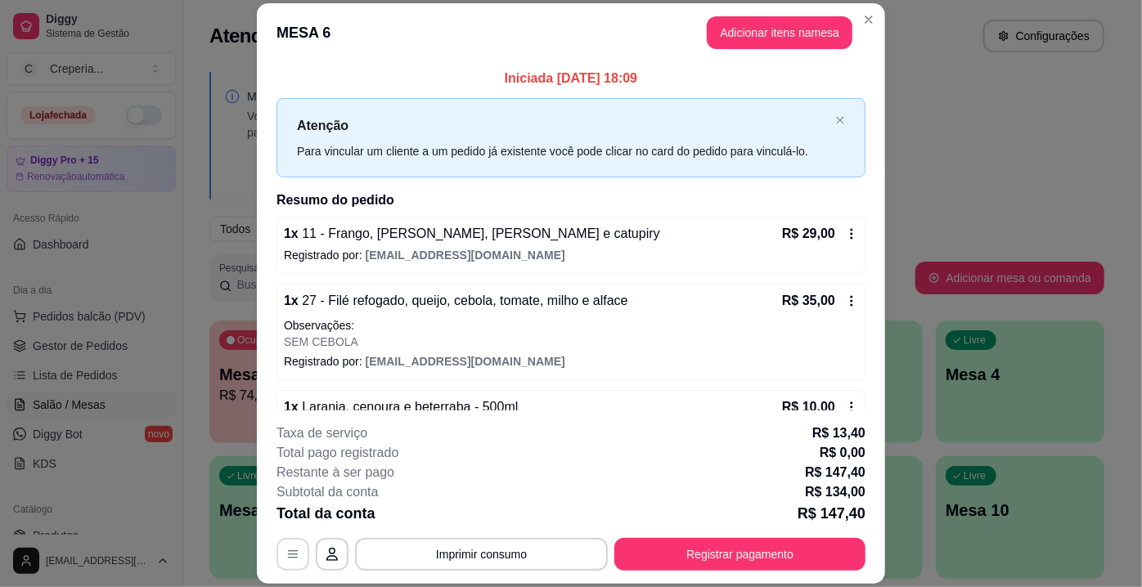
click at [297, 551] on button "button" at bounding box center [292, 554] width 33 height 33
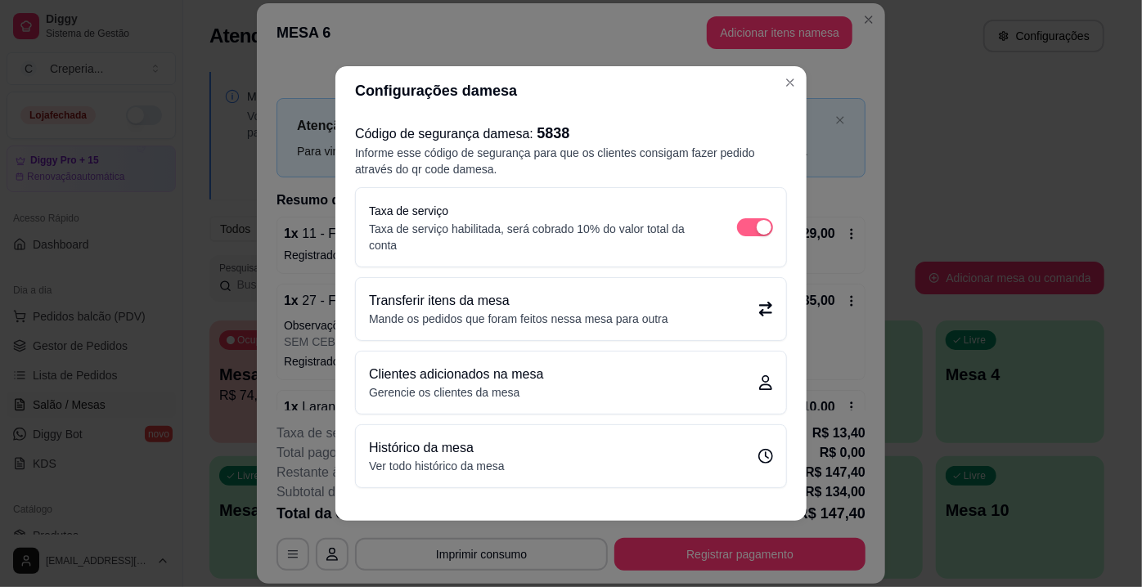
click at [746, 224] on span "button" at bounding box center [755, 227] width 36 height 18
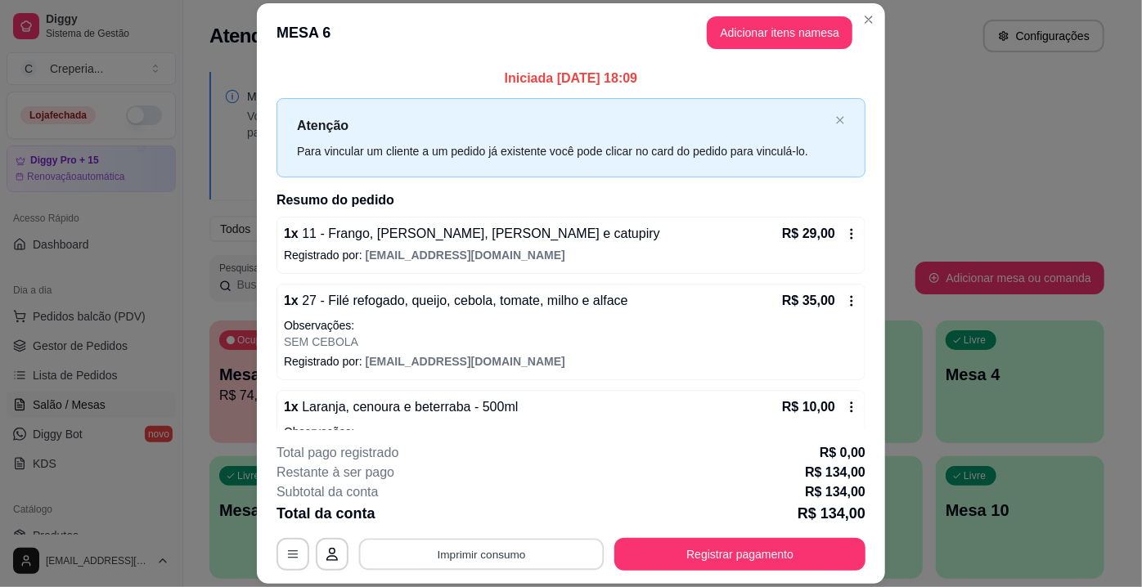
click at [498, 561] on button "Imprimir consumo" at bounding box center [481, 555] width 245 height 32
click at [505, 518] on button "IMPRESSORA" at bounding box center [481, 518] width 119 height 26
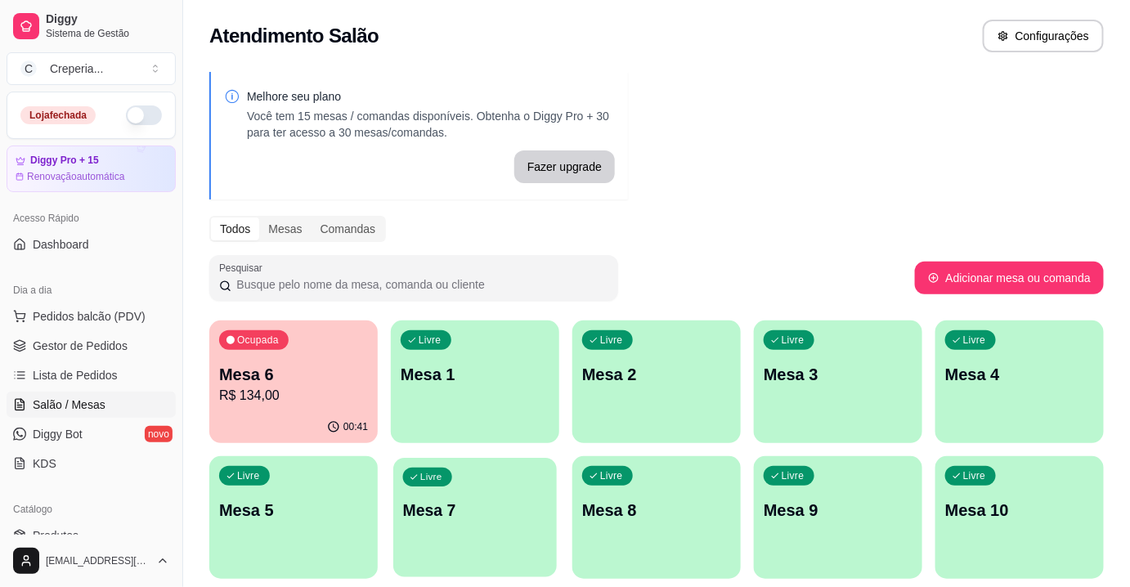
click at [449, 522] on div "Livre Mesa 7" at bounding box center [475, 508] width 164 height 100
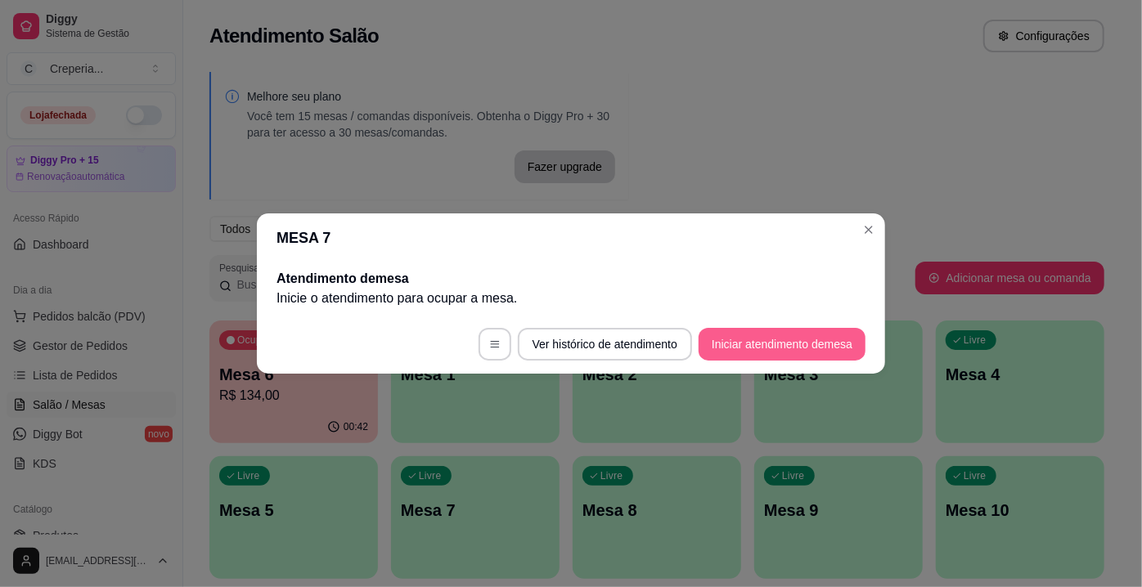
click at [809, 356] on button "Iniciar atendimento de mesa" at bounding box center [781, 344] width 167 height 33
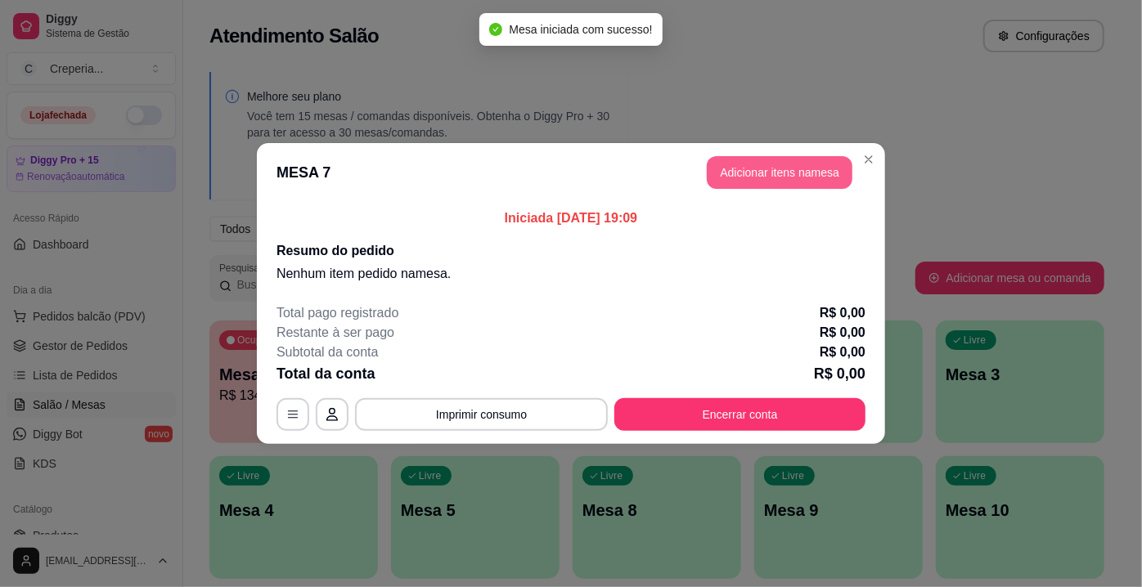
click at [739, 173] on button "Adicionar itens na mesa" at bounding box center [780, 172] width 146 height 33
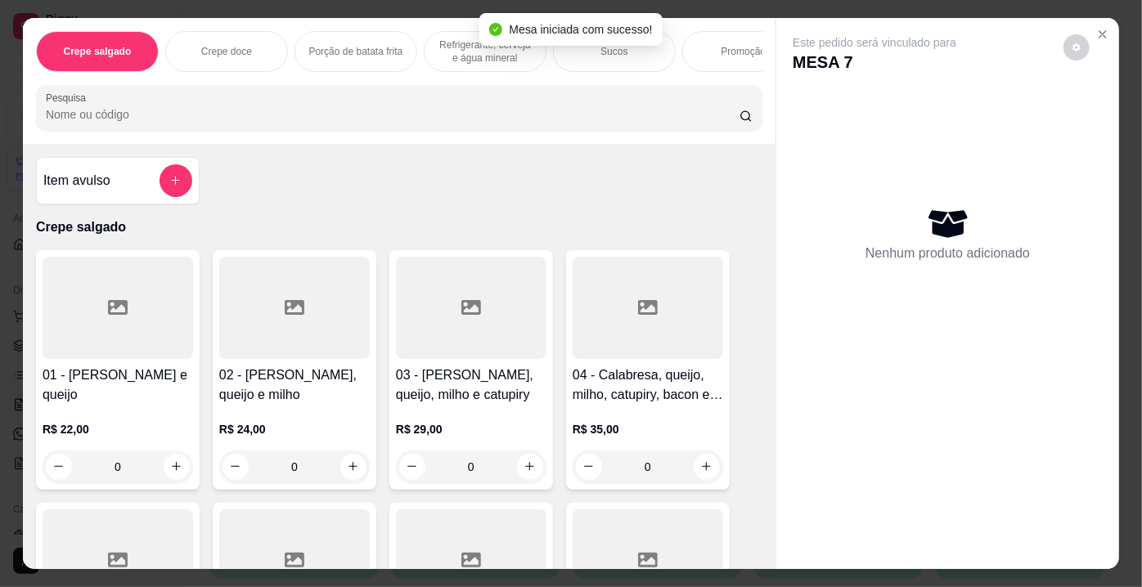
click at [233, 123] on input "Pesquisa" at bounding box center [393, 114] width 694 height 16
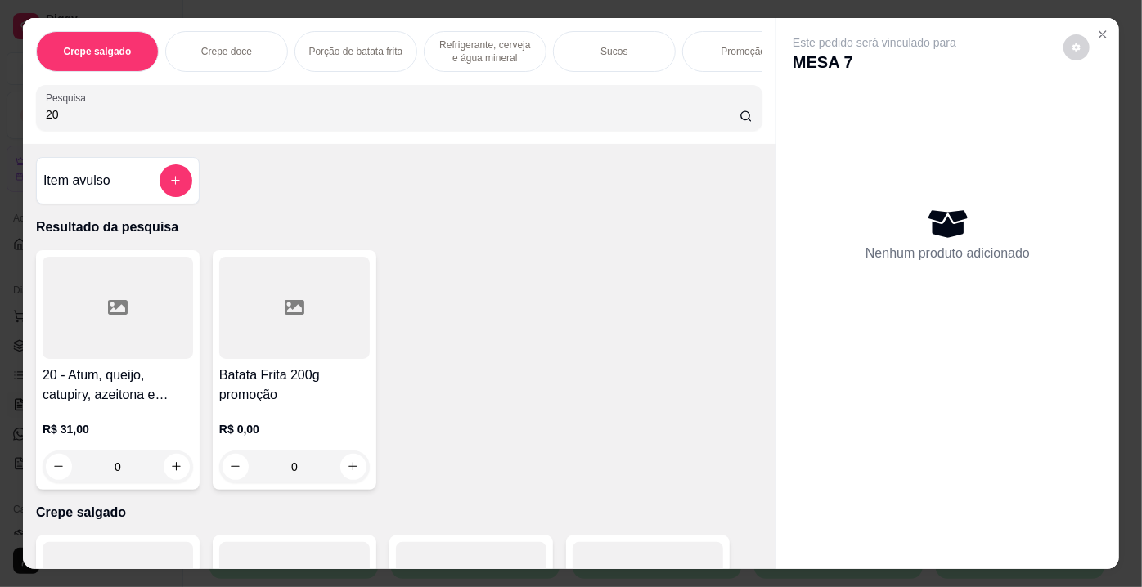
type input "20"
click at [150, 299] on div at bounding box center [118, 308] width 150 height 102
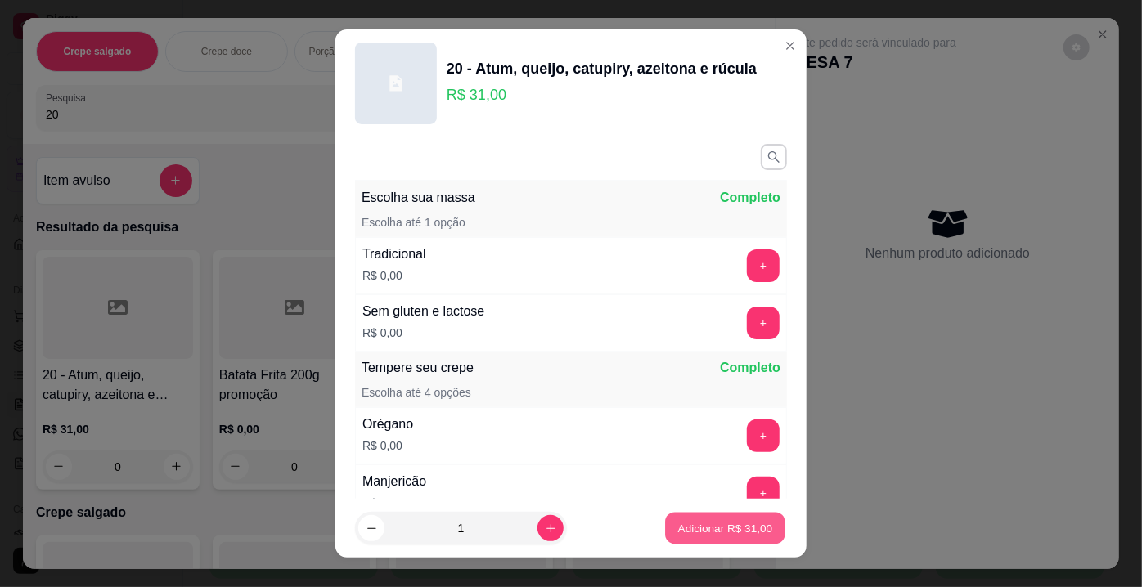
click at [713, 528] on p "Adicionar R$ 31,00" at bounding box center [725, 528] width 95 height 16
type input "1"
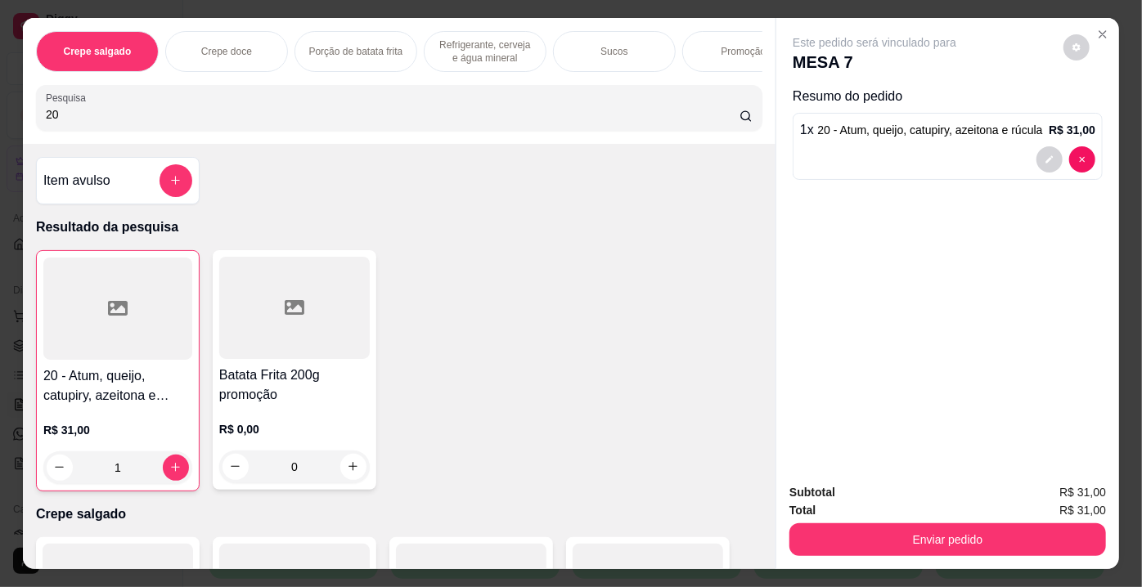
drag, startPoint x: 88, startPoint y: 110, endPoint x: 0, endPoint y: 107, distance: 88.4
click at [0, 107] on div "Crepe salgado Crepe doce Porção de batata frita Refrigerante, cerveja e água mi…" at bounding box center [571, 293] width 1142 height 587
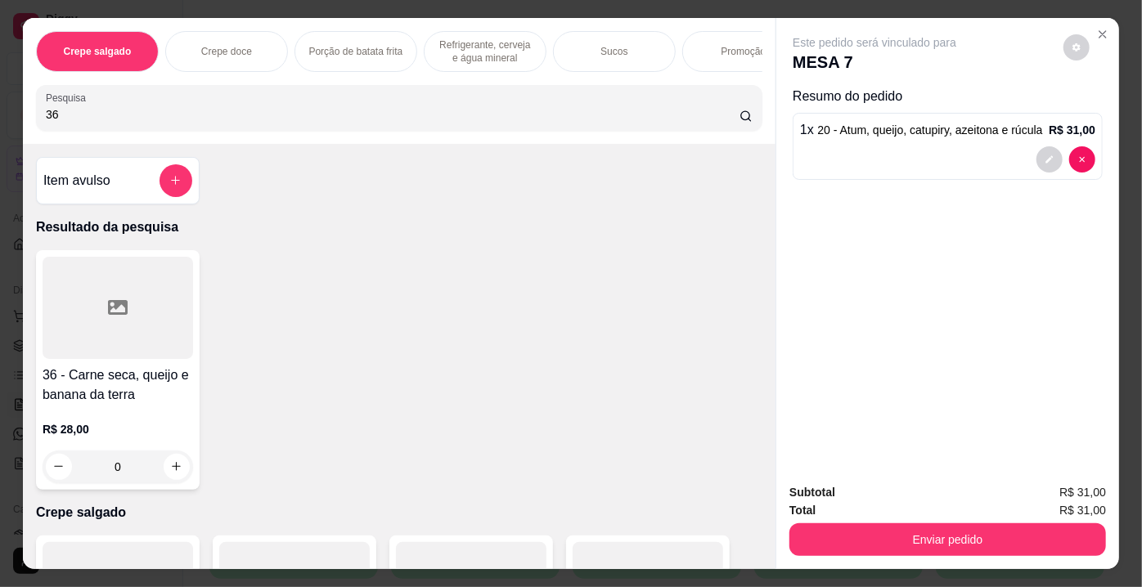
type input "36"
click at [122, 298] on div at bounding box center [118, 308] width 150 height 102
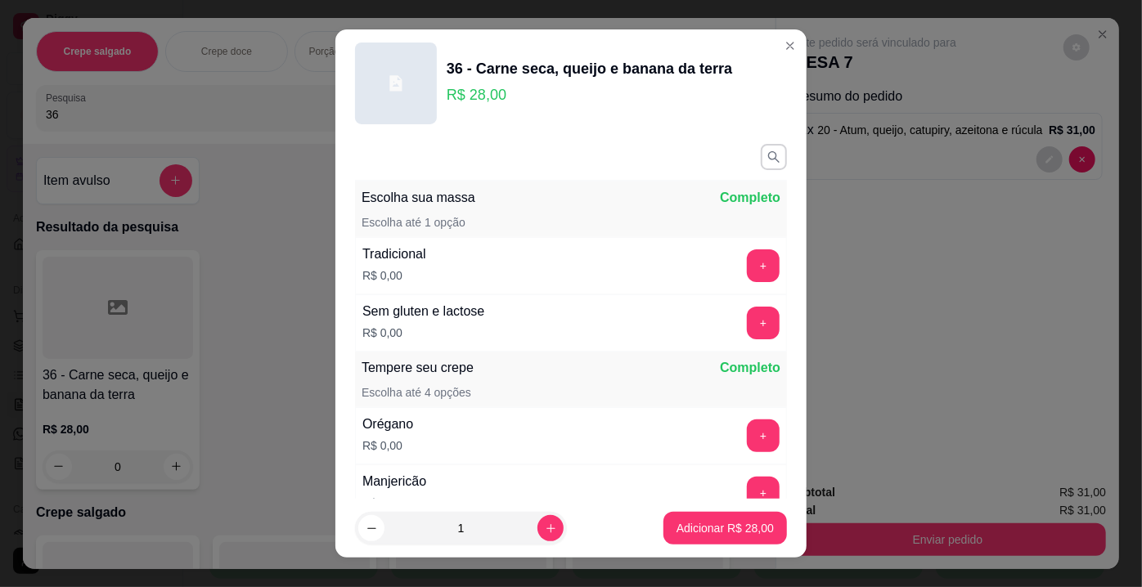
click at [774, 164] on div "Escolha sua massa Completo Escolha até 1 opção Tradicional R$ 0,00 + Sem gluten…" at bounding box center [570, 317] width 471 height 361
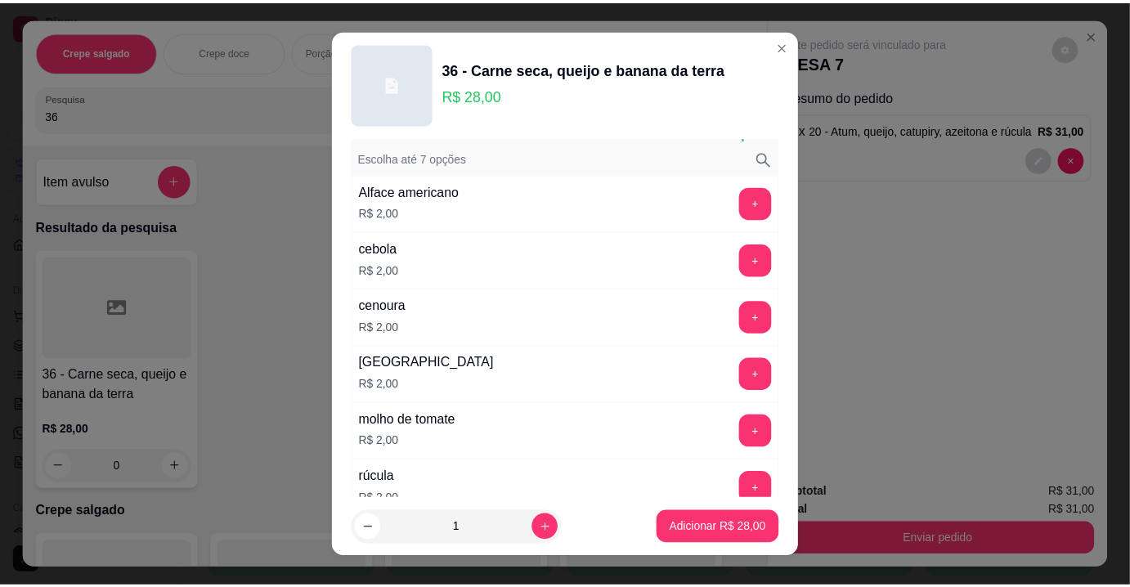
scroll to position [2965, 0]
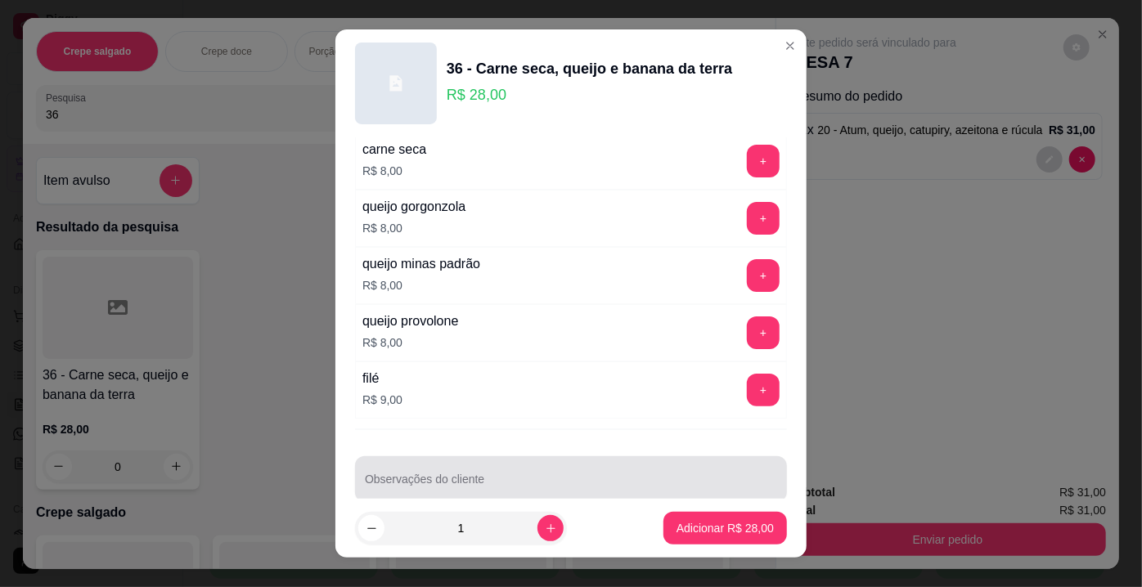
click at [569, 463] on div at bounding box center [571, 479] width 412 height 33
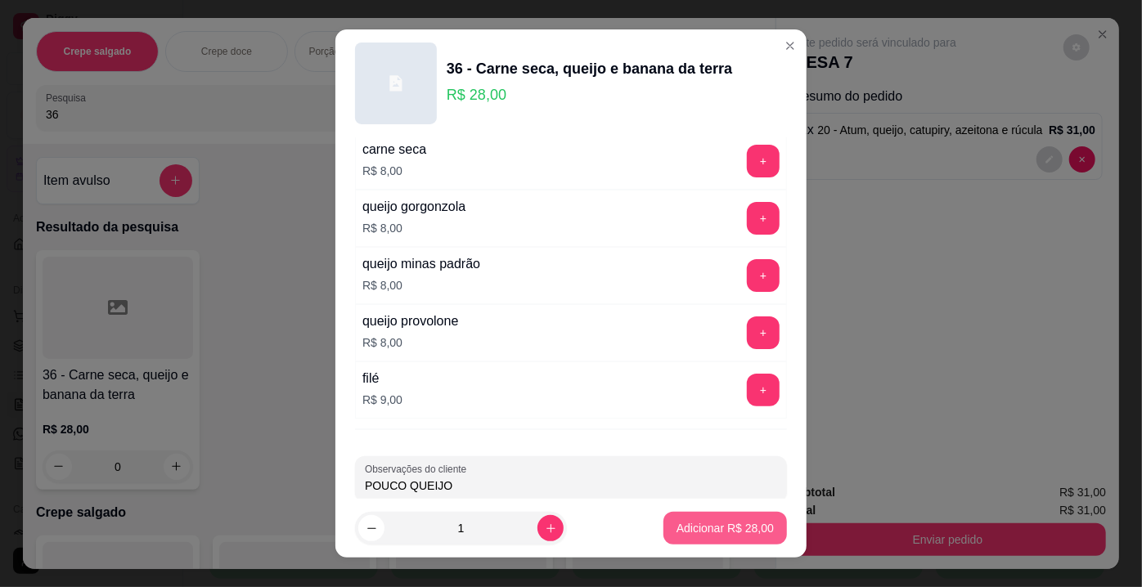
type input "POUCO QUEIJO"
click at [685, 531] on p "Adicionar R$ 28,00" at bounding box center [725, 528] width 95 height 16
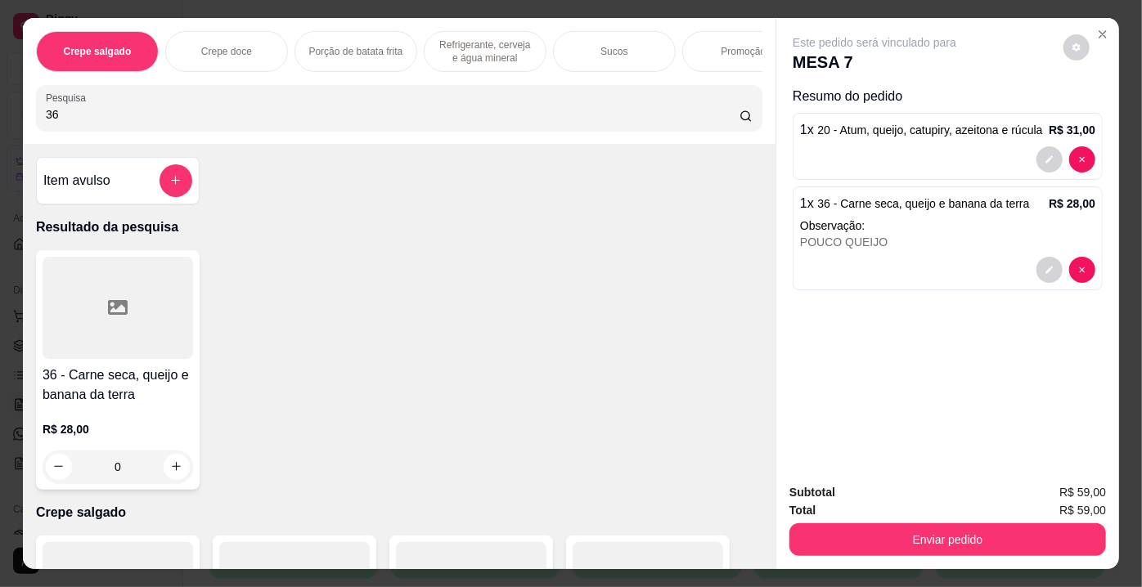
drag, startPoint x: 56, startPoint y: 124, endPoint x: 0, endPoint y: 128, distance: 56.5
click at [0, 128] on div "Crepe salgado Crepe doce Porção de batata frita Refrigerante, cerveja e água mi…" at bounding box center [571, 293] width 1142 height 587
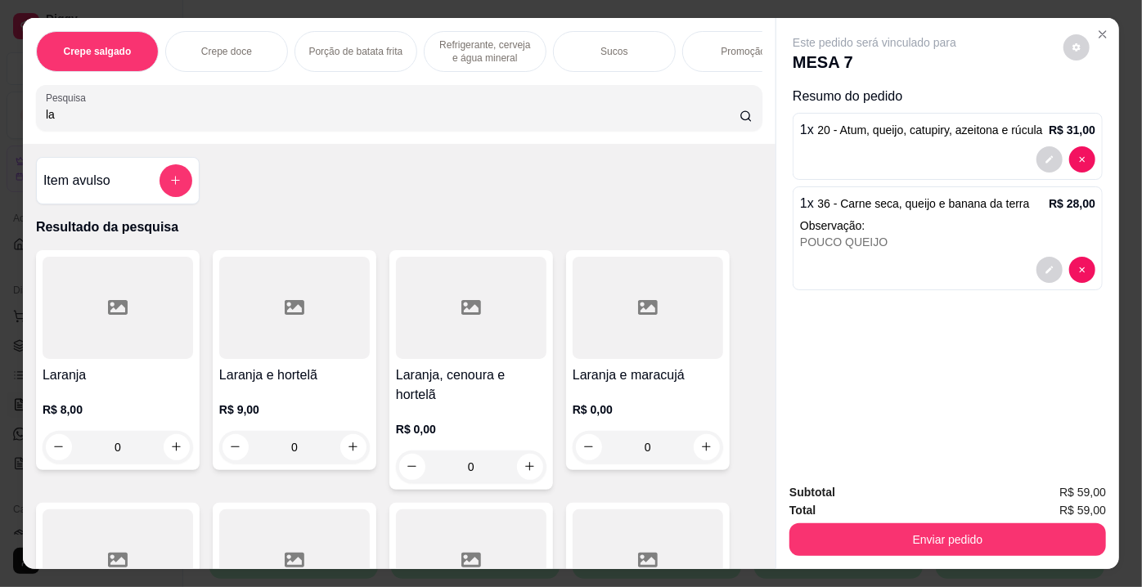
type input "l"
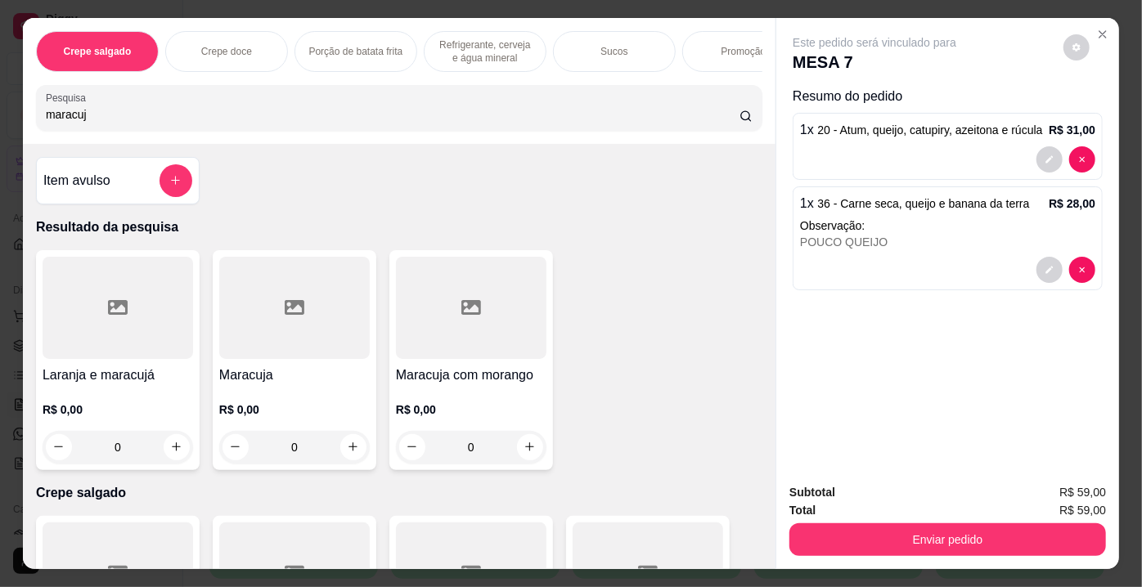
type input "maracuj"
click at [272, 328] on div at bounding box center [294, 308] width 150 height 102
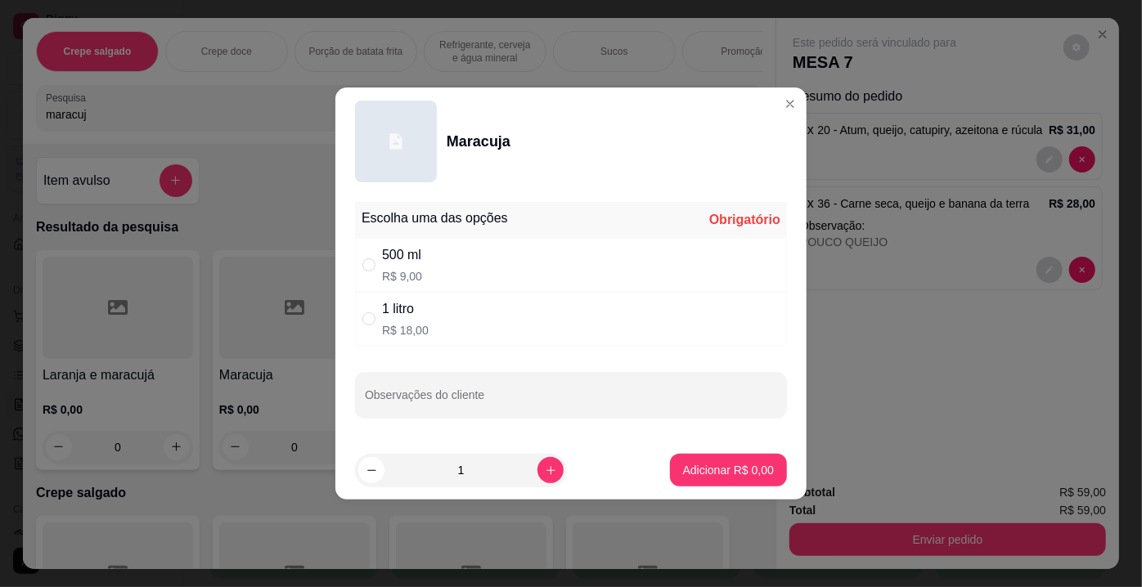
click at [438, 267] on div "500 ml R$ 9,00" at bounding box center [571, 265] width 432 height 54
radio input "true"
click at [762, 462] on button "Adicionar R$ 9,00" at bounding box center [728, 471] width 114 height 32
type input "1"
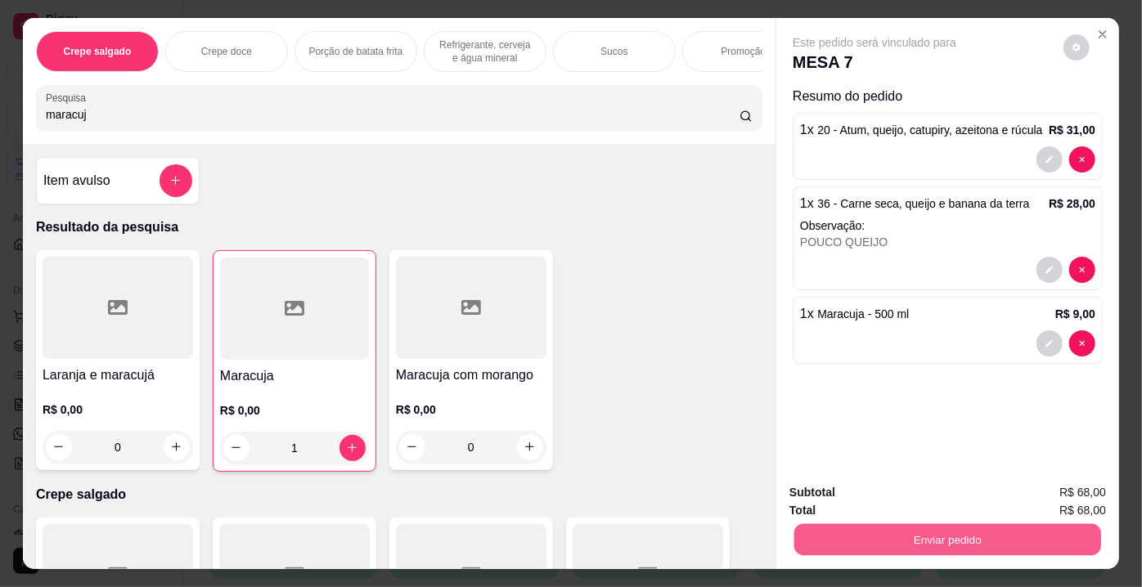
click at [888, 527] on button "Enviar pedido" at bounding box center [947, 540] width 307 height 32
click at [1045, 498] on button "Enviar pedido" at bounding box center [1063, 494] width 92 height 31
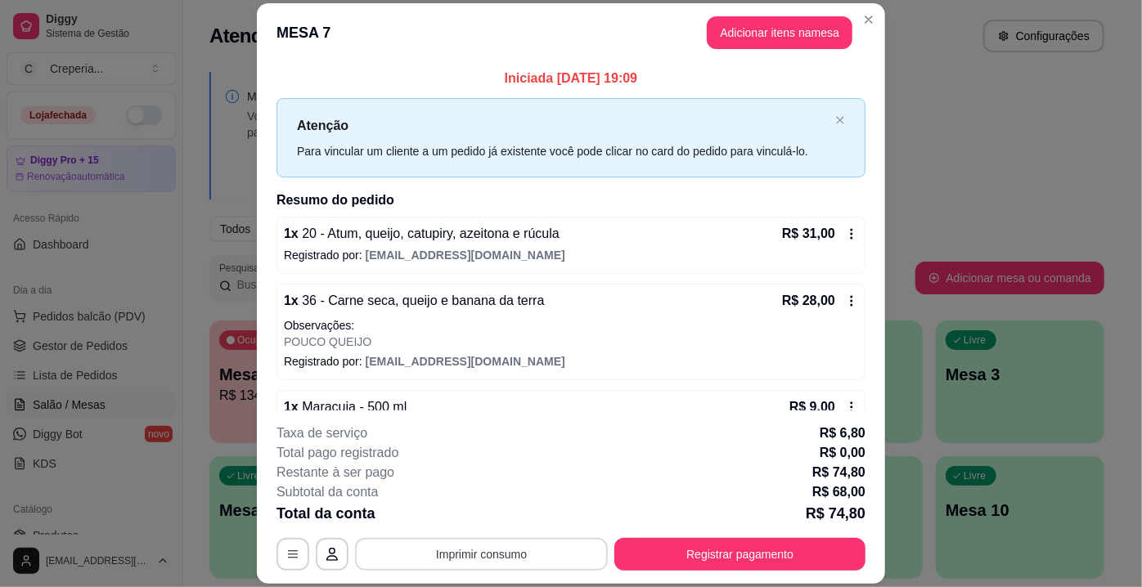
click at [539, 553] on button "Imprimir consumo" at bounding box center [481, 554] width 253 height 33
click at [492, 515] on button "IMPRESSORA" at bounding box center [481, 518] width 119 height 26
